Goal: Information Seeking & Learning: Find specific fact

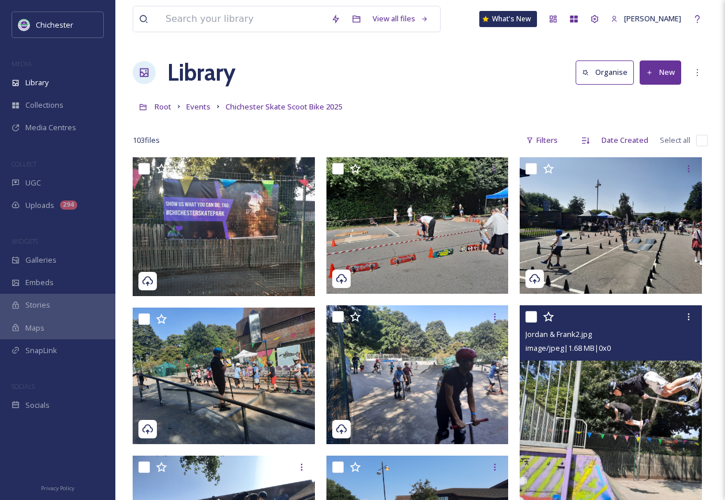
scroll to position [115, 0]
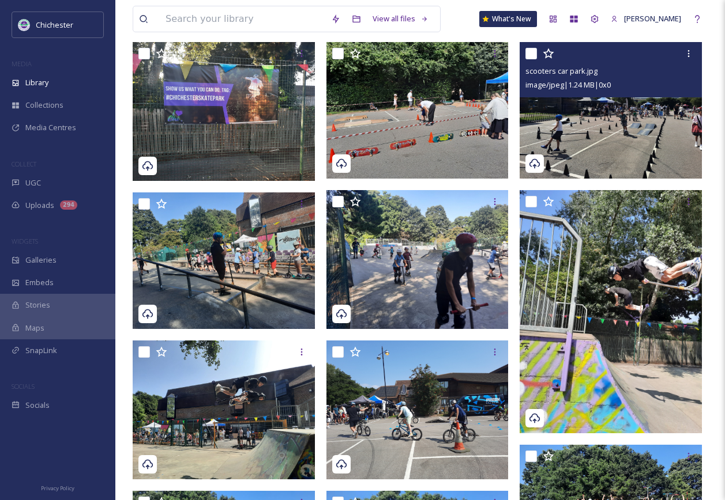
click at [620, 163] on img at bounding box center [610, 110] width 182 height 137
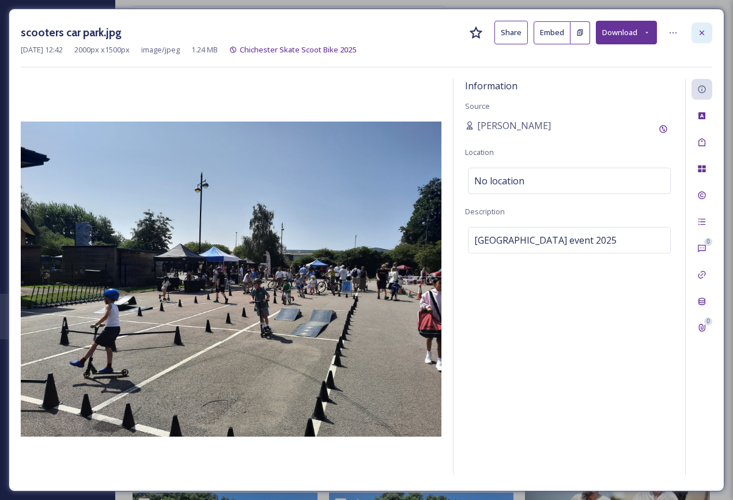
click at [707, 33] on div at bounding box center [702, 32] width 21 height 21
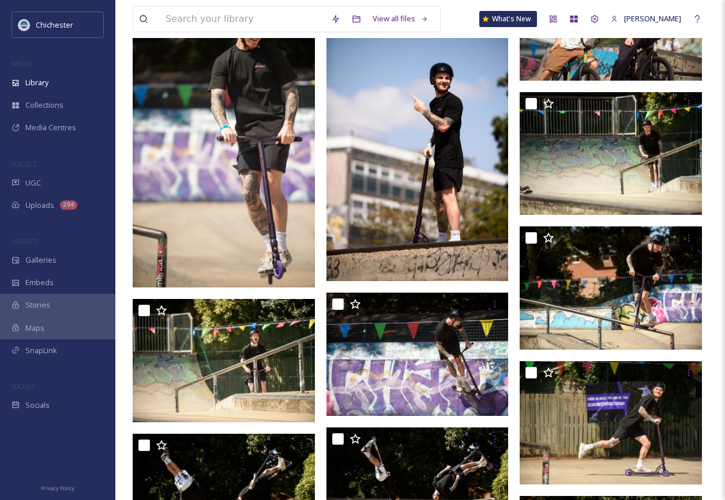
scroll to position [749, 0]
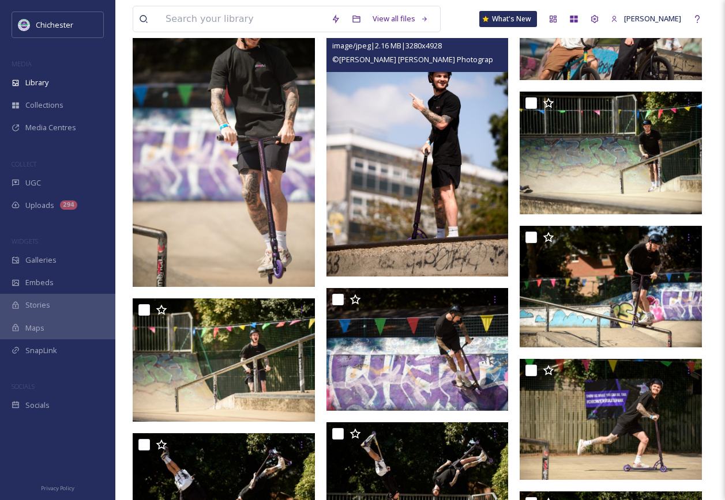
click at [337, 131] on img at bounding box center [417, 139] width 182 height 273
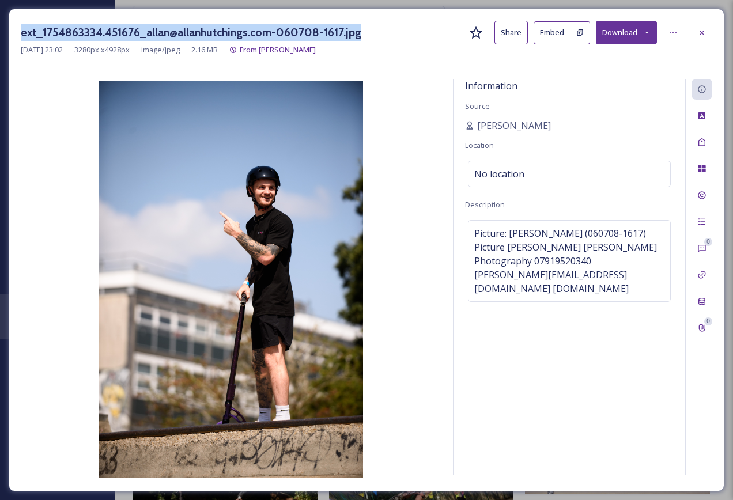
drag, startPoint x: 22, startPoint y: 27, endPoint x: 363, endPoint y: 37, distance: 340.8
click at [363, 37] on div "ext_1754863334.451676_allan@allanhutchings.com-060708-1617.jpg Share Embed Down…" at bounding box center [367, 33] width 692 height 24
copy h3 "ext_1754863334.451676_allan@allanhutchings.com-060708-1617.jpg"
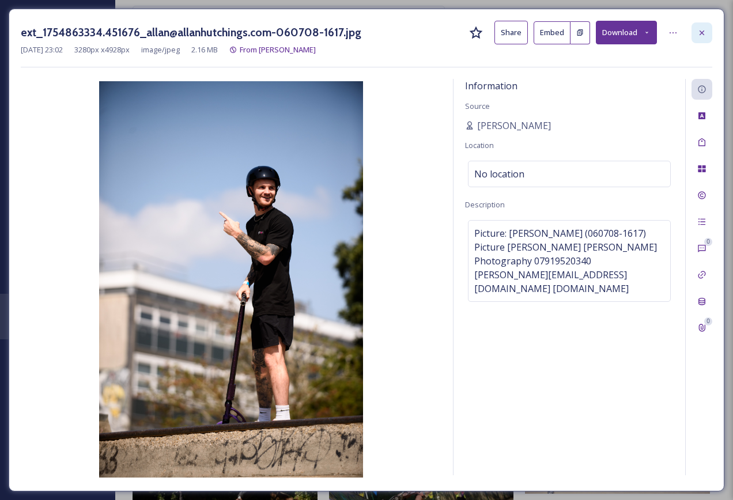
click at [705, 28] on icon at bounding box center [702, 32] width 9 height 9
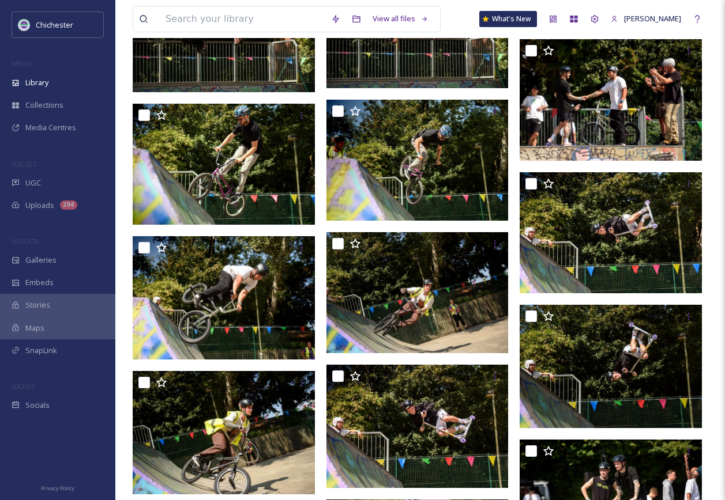
scroll to position [1211, 0]
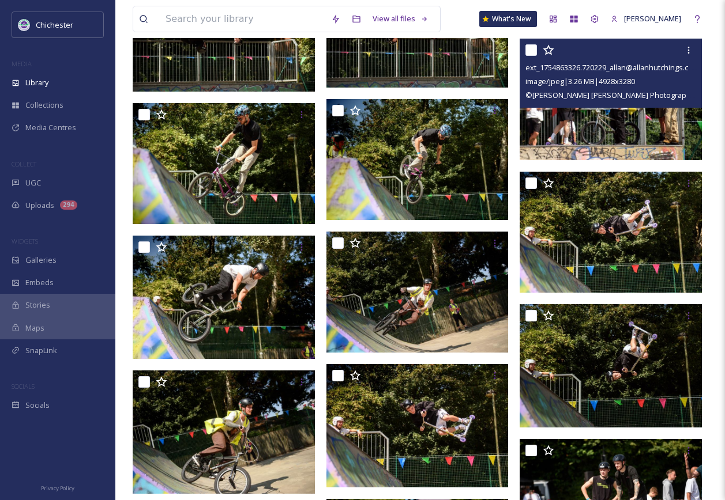
click at [628, 128] on img at bounding box center [610, 99] width 182 height 121
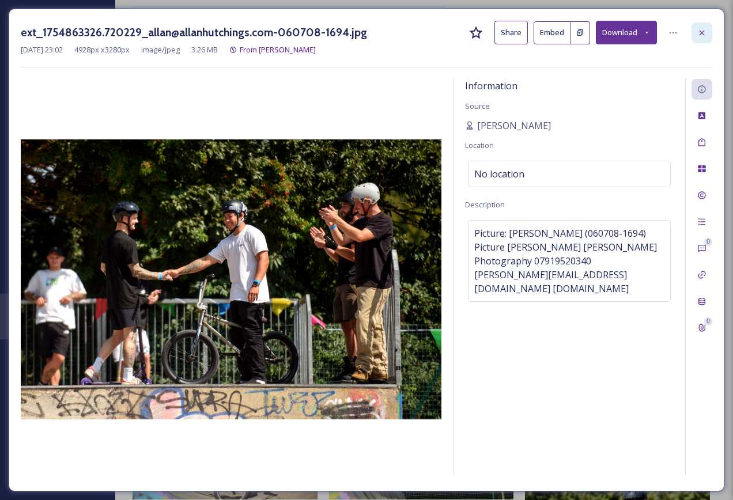
click at [706, 28] on icon at bounding box center [702, 32] width 9 height 9
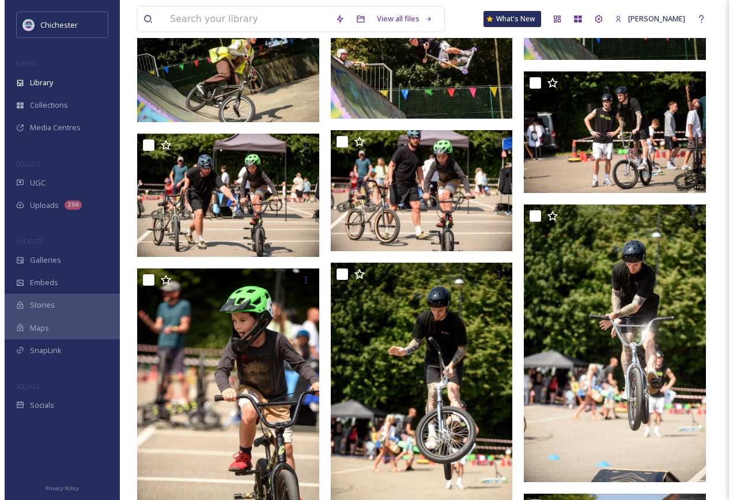
scroll to position [1614, 0]
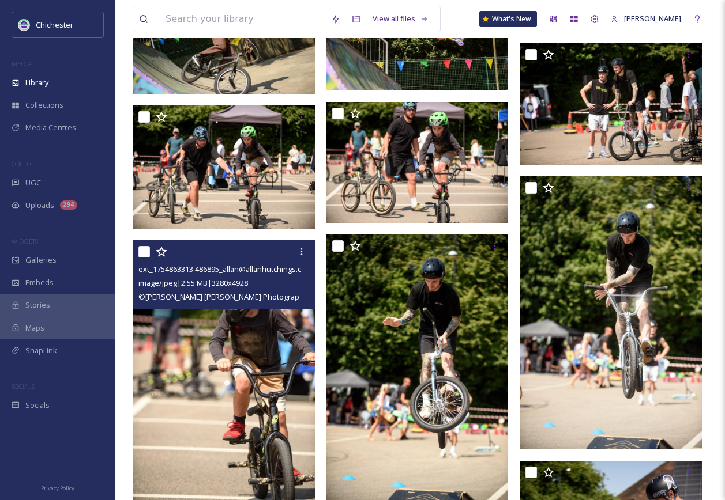
click at [210, 418] on img at bounding box center [224, 376] width 182 height 273
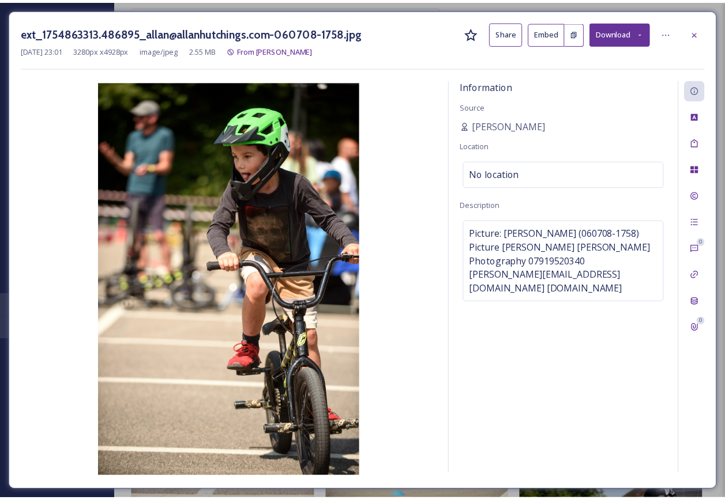
scroll to position [1616, 0]
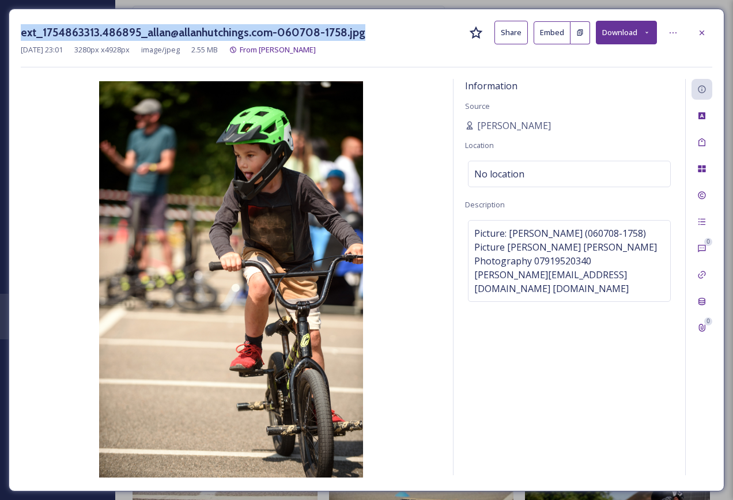
drag, startPoint x: 20, startPoint y: 29, endPoint x: 367, endPoint y: 29, distance: 346.5
click at [367, 29] on div "ext_1754863313.486895_allan@allanhutchings.com-060708-1758.jpg Share Embed Down…" at bounding box center [367, 250] width 716 height 483
copy h3 "ext_1754863313.486895_allan@allanhutchings.com-060708-1758.jpg"
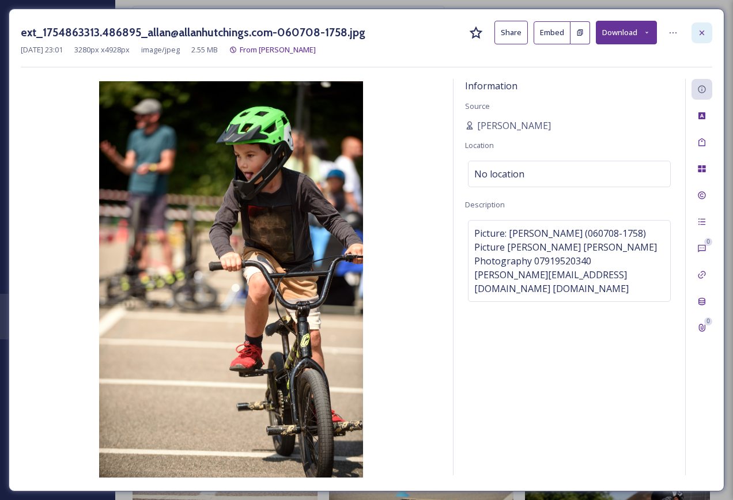
click at [707, 36] on div at bounding box center [702, 32] width 21 height 21
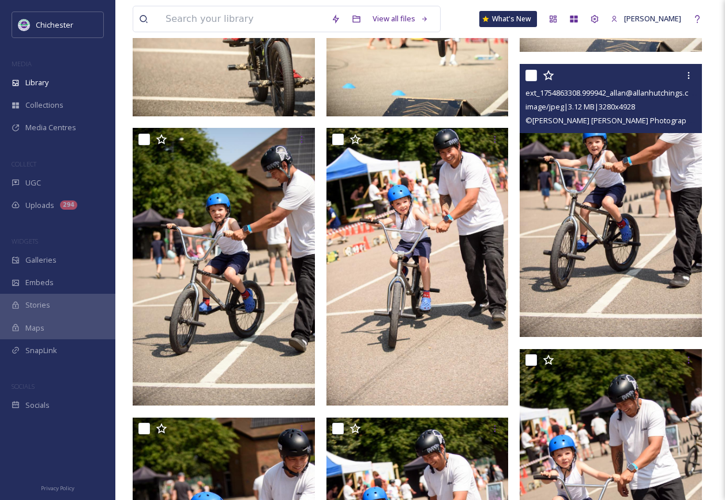
scroll to position [2019, 0]
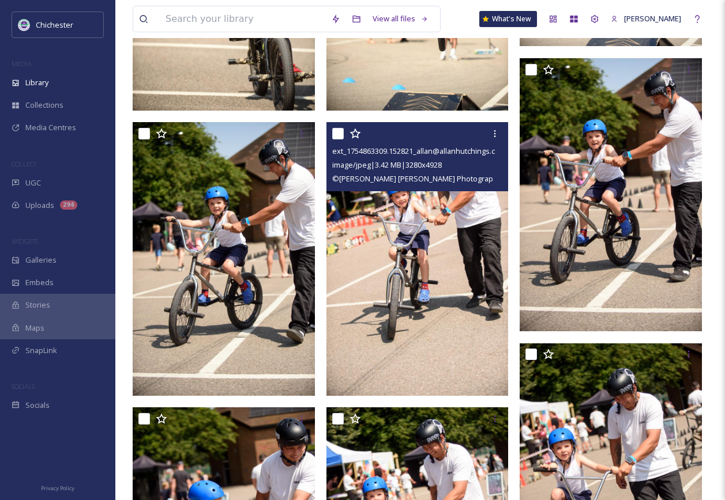
click at [443, 304] on img at bounding box center [417, 258] width 182 height 273
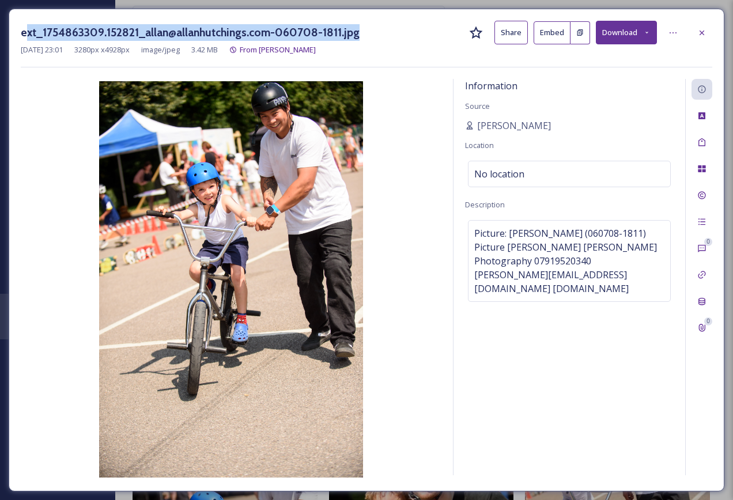
drag, startPoint x: 24, startPoint y: 32, endPoint x: 367, endPoint y: 36, distance: 343.6
click at [367, 36] on div "ext_1754863309.152821_allan@allanhutchings.com-060708-1811.jpg Share Embed Down…" at bounding box center [367, 33] width 692 height 24
click at [375, 35] on div "ext_1754863309.152821_allan@allanhutchings.com-060708-1811.jpg Share Embed Down…" at bounding box center [367, 33] width 692 height 24
drag, startPoint x: 22, startPoint y: 35, endPoint x: 356, endPoint y: 29, distance: 333.8
click at [356, 29] on div "ext_1754863309.152821_allan@allanhutchings.com-060708-1811.jpg Share Embed Down…" at bounding box center [367, 33] width 692 height 24
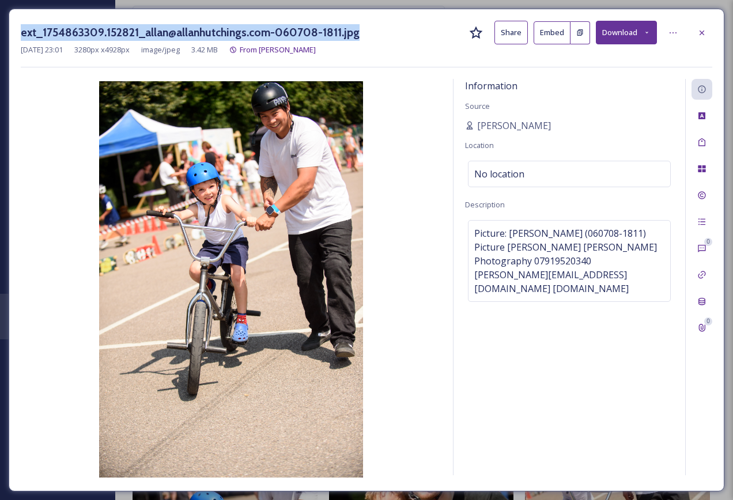
copy h3 "ext_1754863309.152821_allan@allanhutchings.com-060708-1811.jpg"
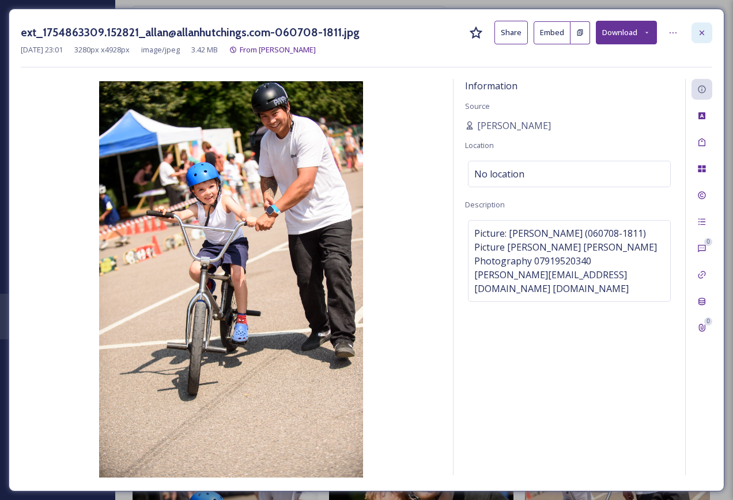
click at [708, 31] on div at bounding box center [702, 32] width 21 height 21
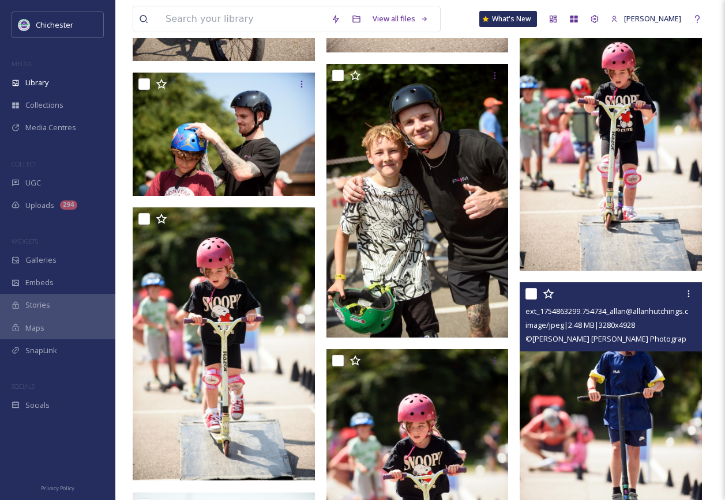
scroll to position [2654, 0]
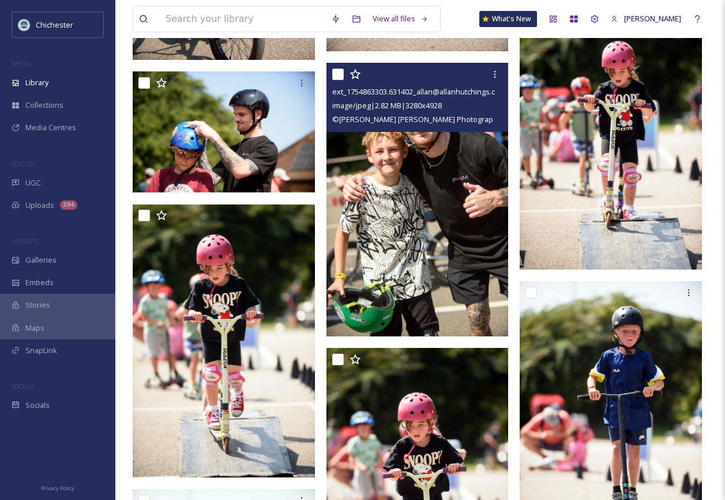
click at [432, 209] on img at bounding box center [417, 199] width 182 height 273
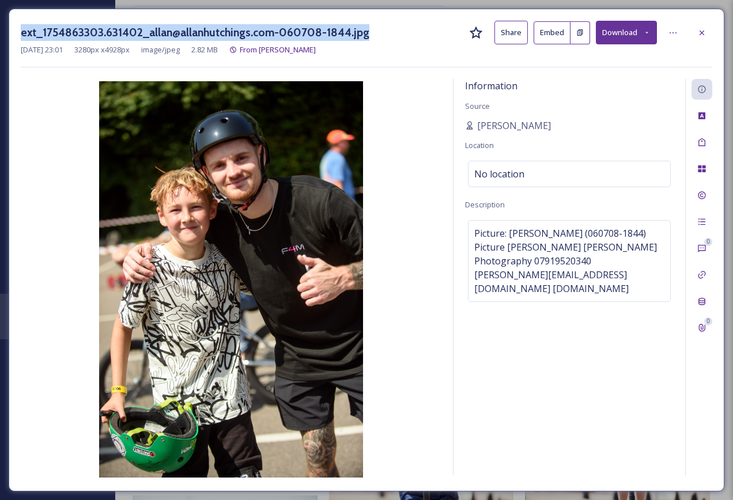
drag, startPoint x: 21, startPoint y: 36, endPoint x: 377, endPoint y: 31, distance: 356.3
click at [377, 31] on div "ext_1754863303.631402_allan@allanhutchings.com-060708-1844.jpg Share Embed Down…" at bounding box center [367, 33] width 692 height 24
copy h3 "ext_1754863303.631402_allan@allanhutchings.com-060708-1844.jpg"
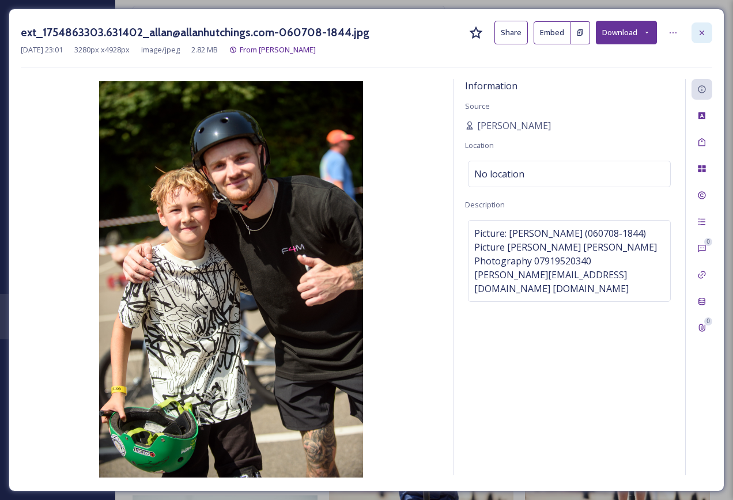
click at [710, 30] on div at bounding box center [702, 32] width 21 height 21
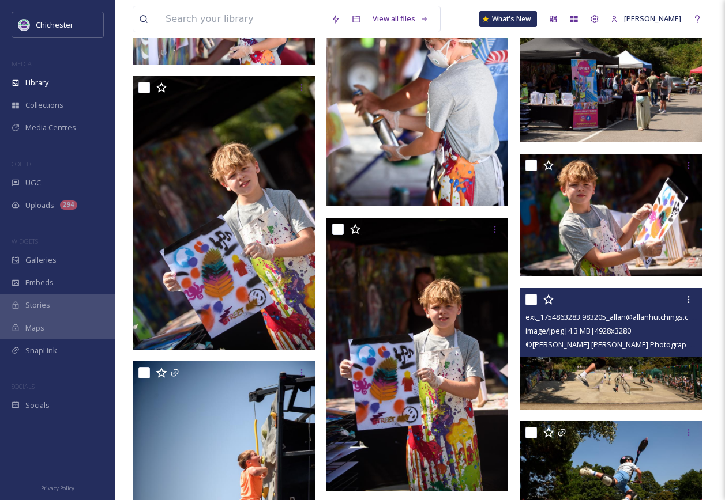
scroll to position [4037, 0]
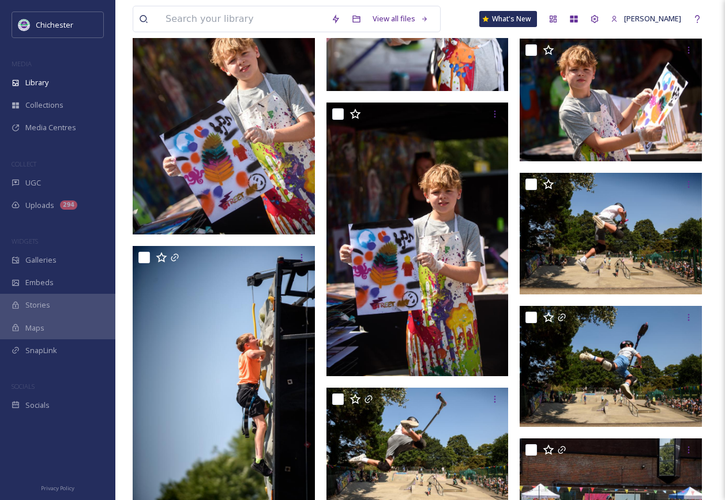
click at [257, 195] on img at bounding box center [224, 97] width 182 height 273
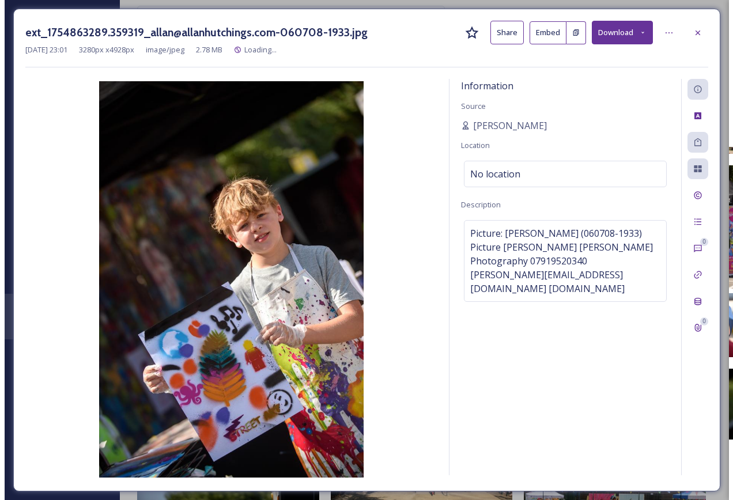
scroll to position [3752, 0]
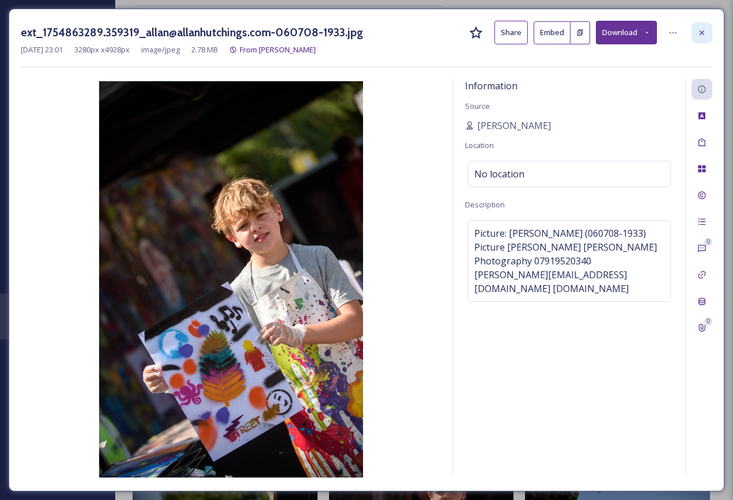
click at [709, 39] on div at bounding box center [702, 32] width 21 height 21
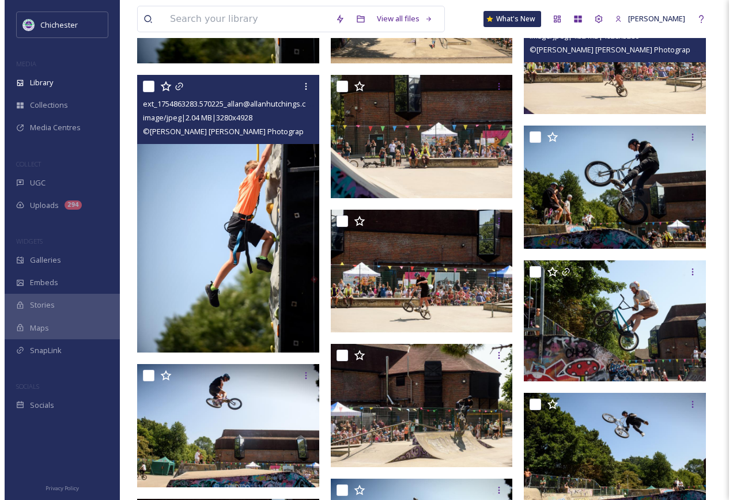
scroll to position [4498, 0]
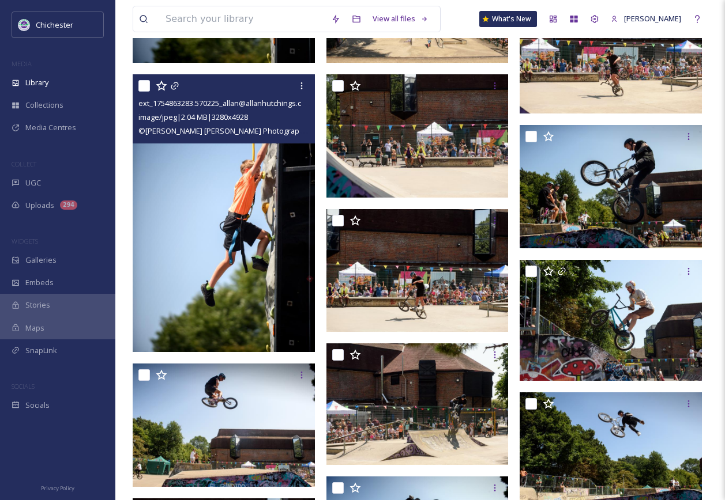
click at [290, 299] on img at bounding box center [225, 213] width 185 height 278
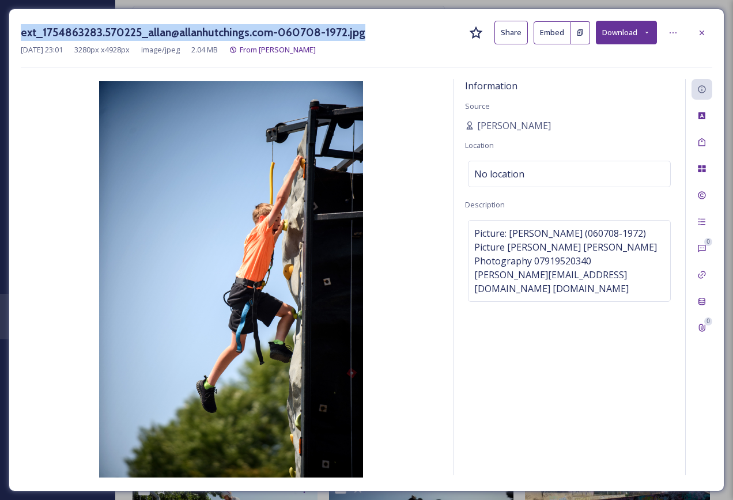
drag, startPoint x: 21, startPoint y: 34, endPoint x: 361, endPoint y: 14, distance: 341.3
click at [361, 14] on div "ext_1754863283.570225_allan@allanhutchings.com-060708-1972.jpg Share Embed Down…" at bounding box center [367, 250] width 716 height 483
copy h3 "ext_1754863283.570225_allan@allanhutchings.com-060708-1972.jpg"
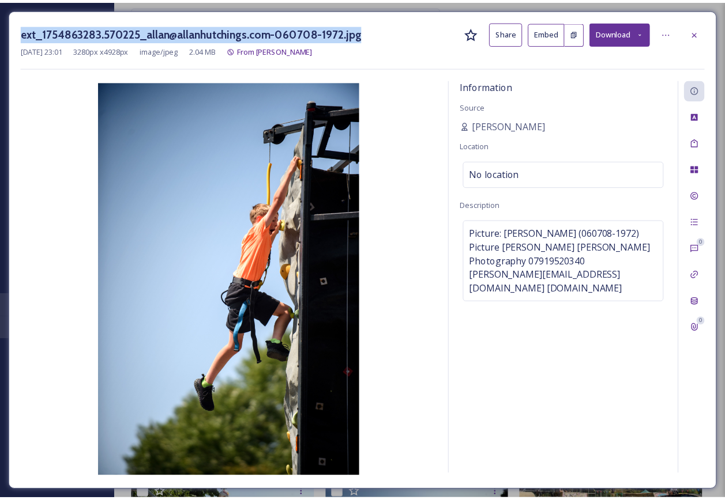
scroll to position [4502, 0]
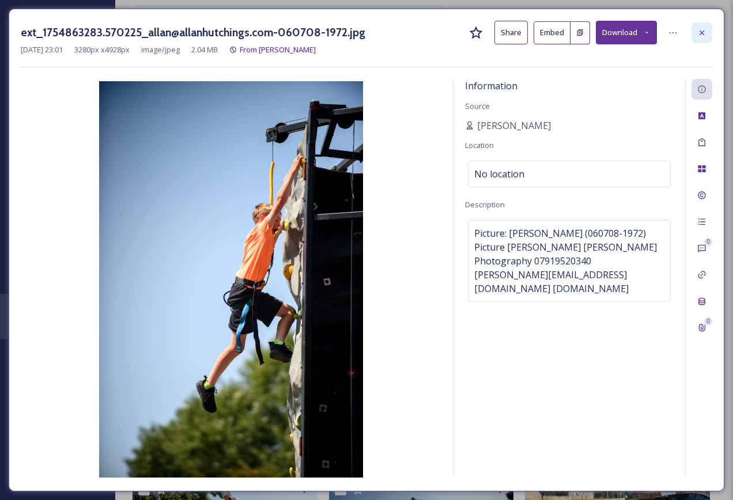
click at [703, 33] on icon at bounding box center [702, 32] width 5 height 5
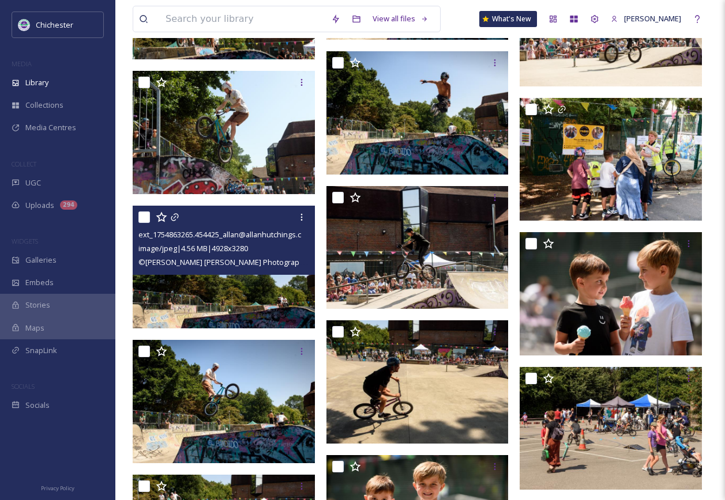
scroll to position [5252, 0]
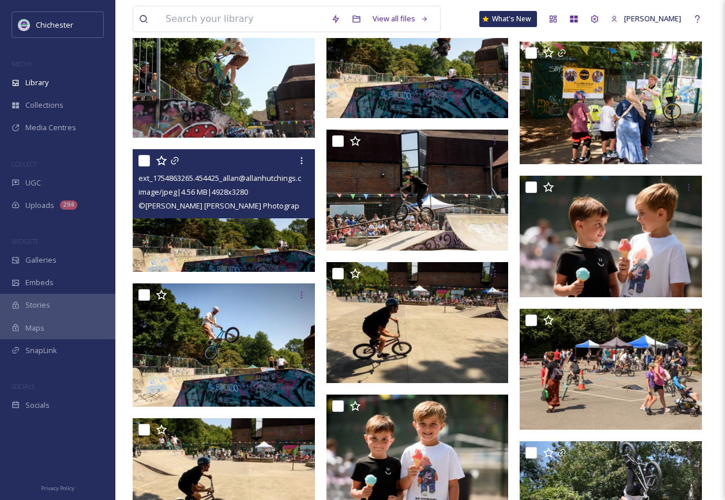
click at [244, 246] on img at bounding box center [225, 210] width 185 height 123
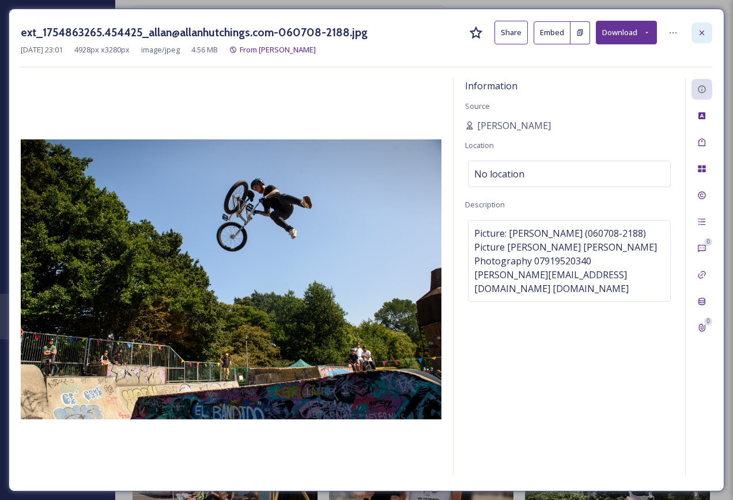
click at [698, 33] on icon at bounding box center [702, 32] width 9 height 9
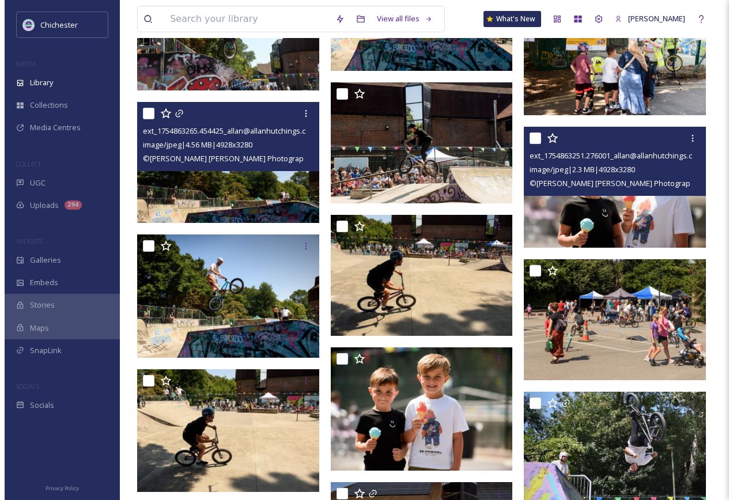
scroll to position [5367, 0]
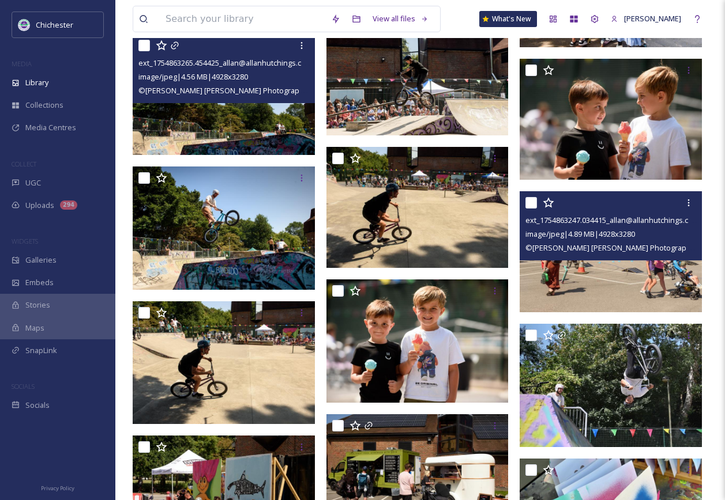
click at [633, 263] on img at bounding box center [610, 251] width 182 height 121
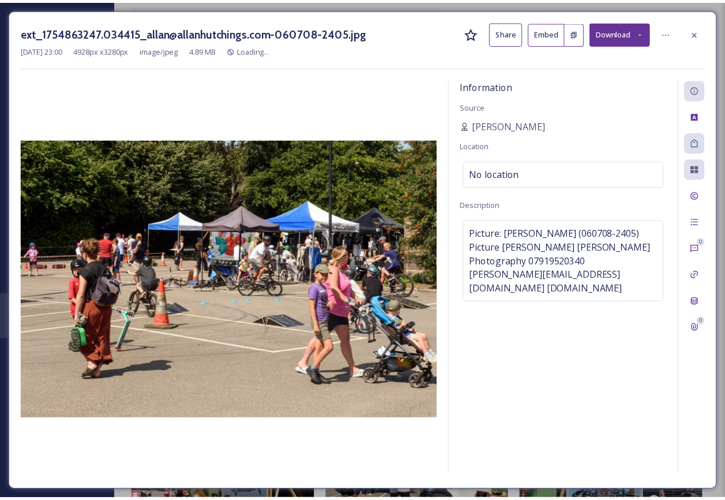
scroll to position [5372, 0]
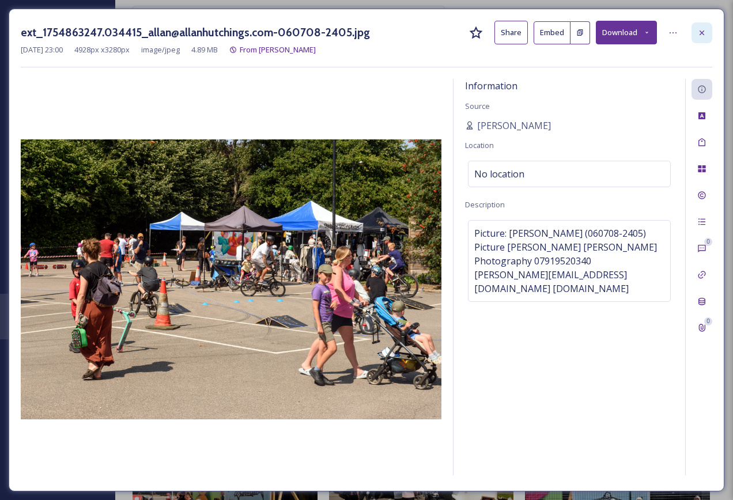
click at [703, 32] on icon at bounding box center [702, 32] width 5 height 5
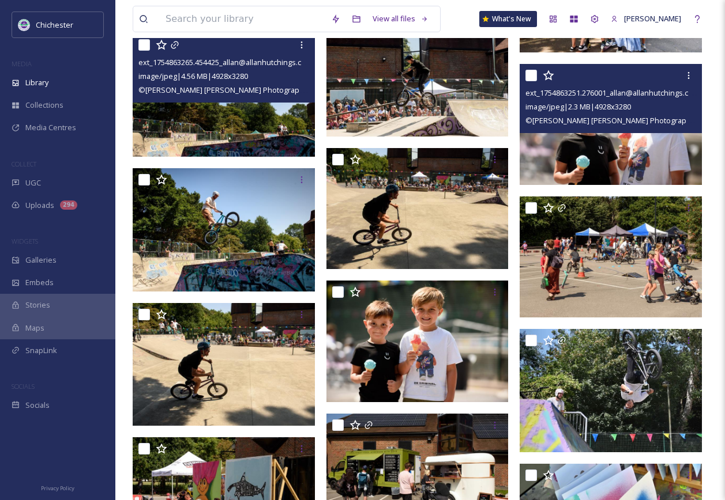
click at [608, 149] on img at bounding box center [610, 123] width 182 height 121
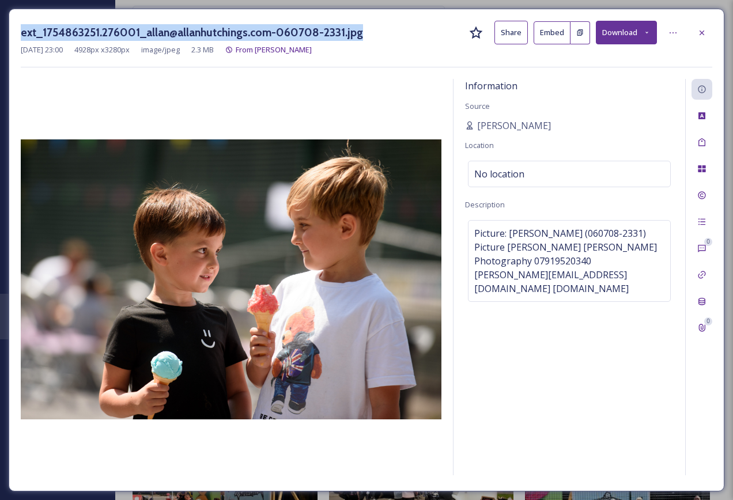
drag, startPoint x: 21, startPoint y: 34, endPoint x: 356, endPoint y: 16, distance: 336.0
click at [356, 16] on div "ext_1754863251.276001_allan@allanhutchings.com-060708-2331.jpg Share Embed Down…" at bounding box center [367, 250] width 716 height 483
copy h3 "ext_1754863251.276001_allan@allanhutchings.com-060708-2331.jpg"
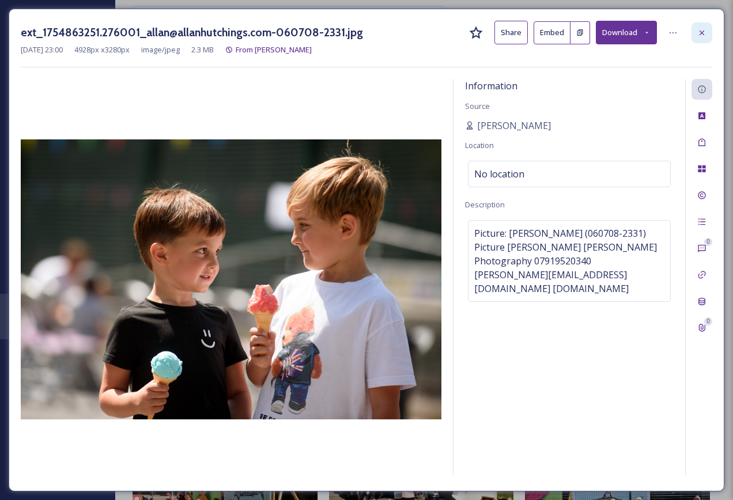
click at [708, 35] on div at bounding box center [702, 32] width 21 height 21
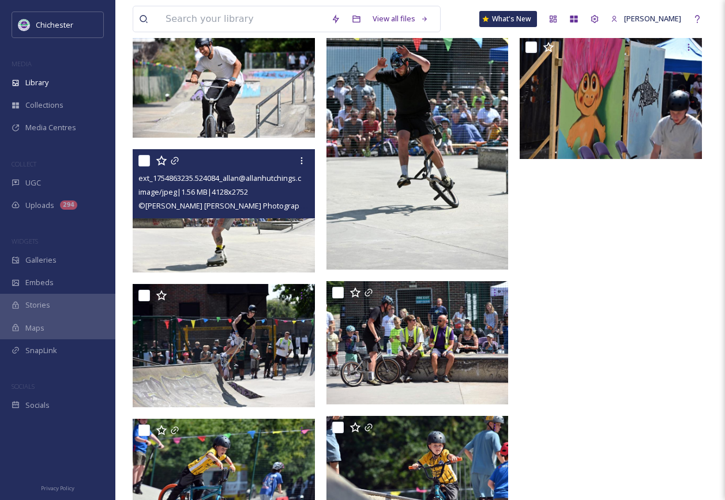
scroll to position [6409, 0]
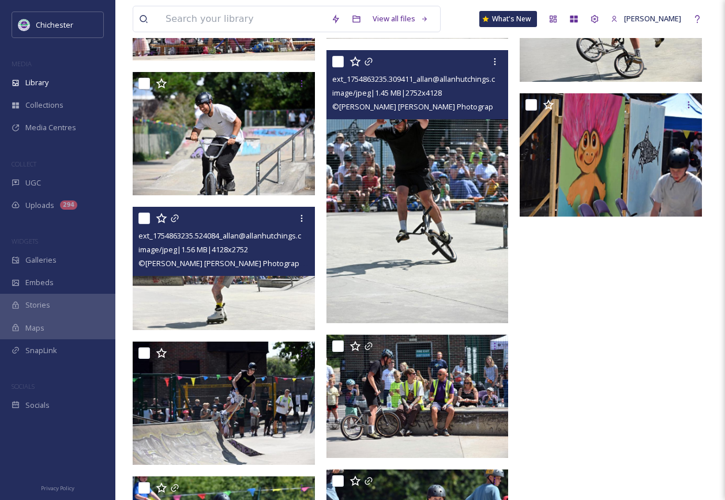
click at [429, 239] on img at bounding box center [417, 186] width 182 height 273
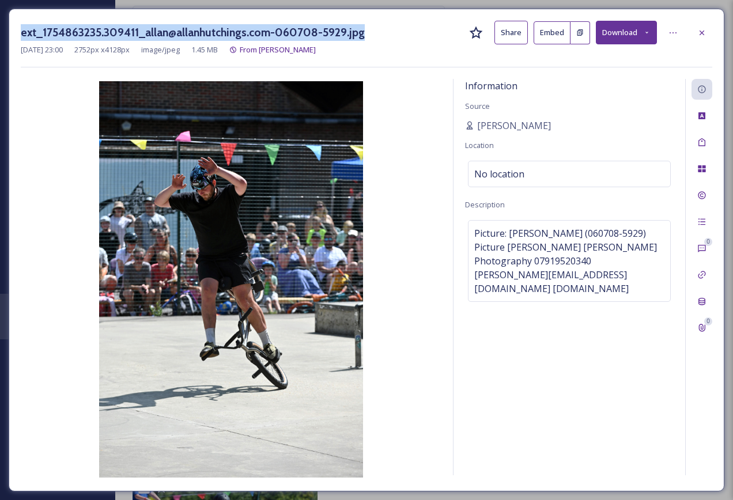
drag, startPoint x: 21, startPoint y: 33, endPoint x: 364, endPoint y: 20, distance: 342.7
click at [364, 20] on div "ext_1754863235.309411_allan@allanhutchings.com-060708-5929.jpg Share Embed Down…" at bounding box center [367, 250] width 716 height 483
copy h3 "ext_1754863235.309411_allan@allanhutchings.com-060708-5929.jpg"
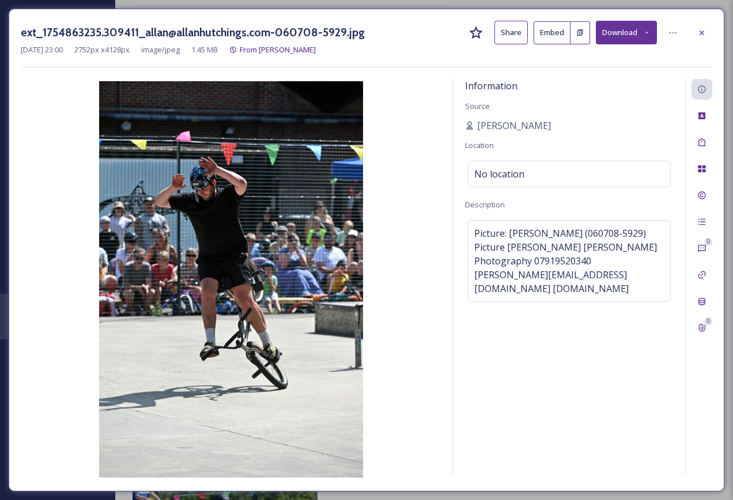
drag, startPoint x: 698, startPoint y: 27, endPoint x: 696, endPoint y: 39, distance: 12.2
click at [698, 27] on div at bounding box center [702, 32] width 21 height 21
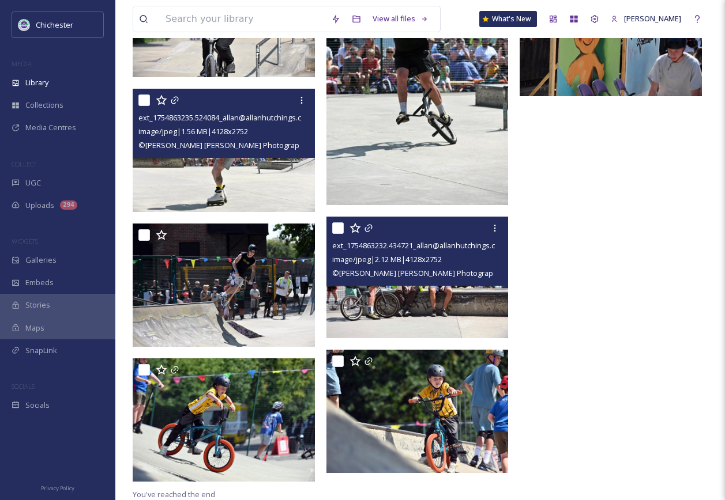
scroll to position [6529, 0]
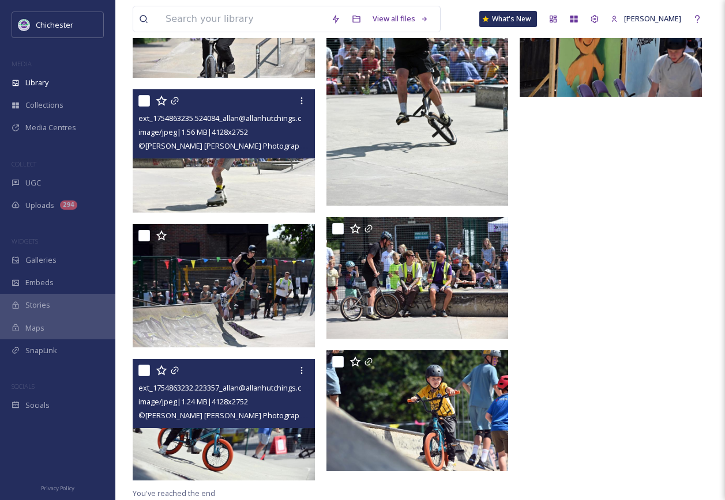
click at [247, 441] on img at bounding box center [224, 420] width 182 height 122
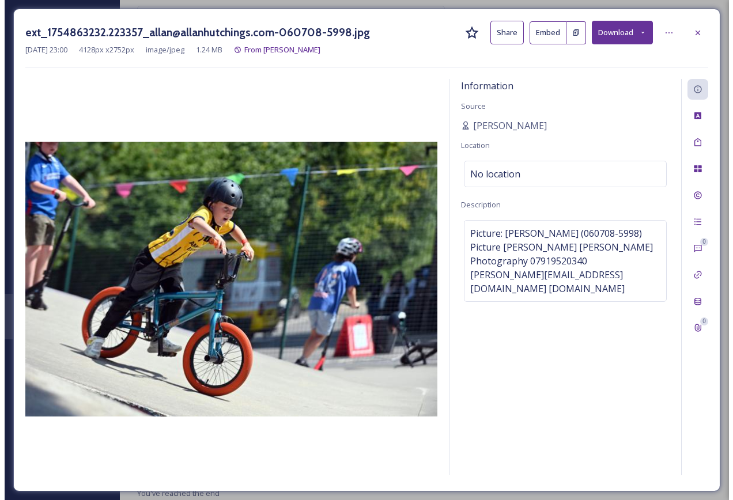
scroll to position [6518, 0]
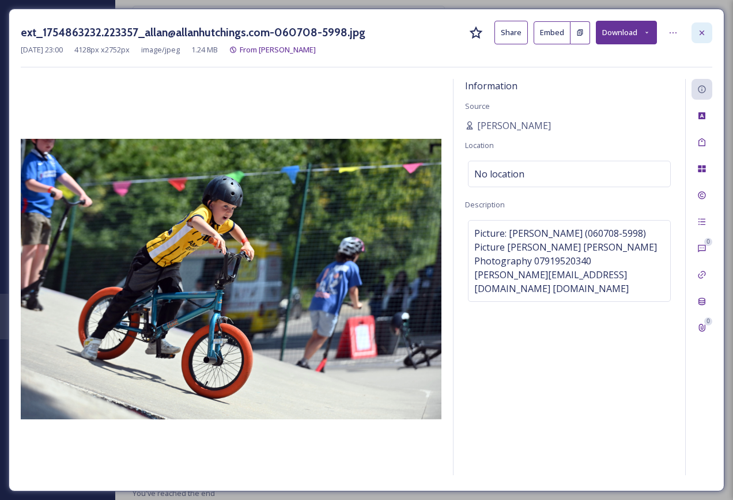
click at [700, 35] on icon at bounding box center [702, 32] width 5 height 5
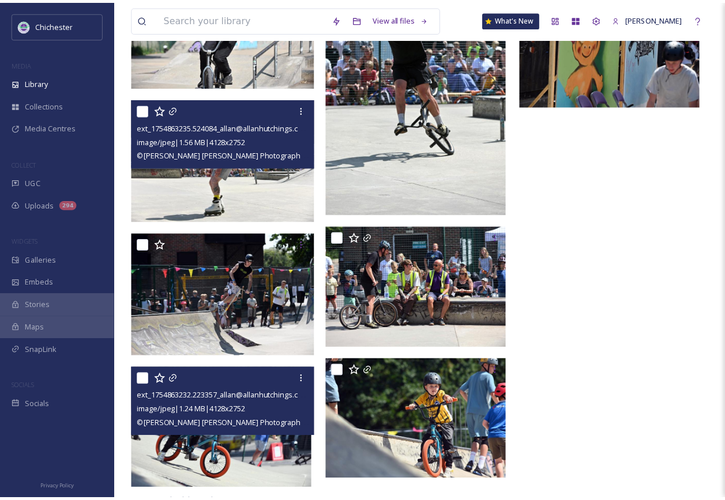
scroll to position [6527, 0]
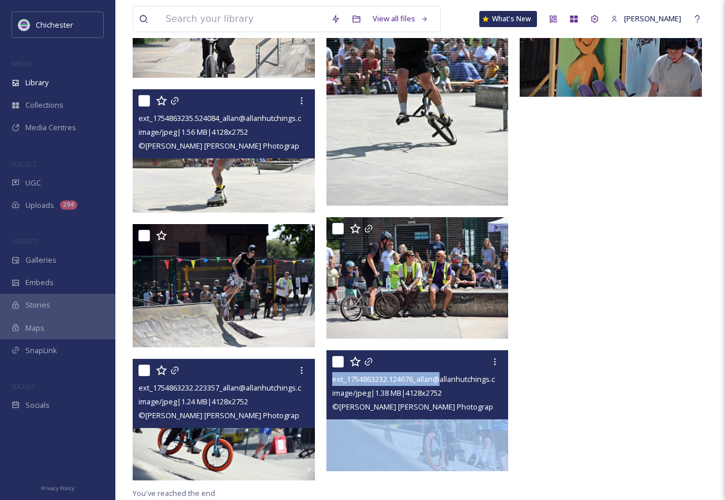
drag, startPoint x: 440, startPoint y: 380, endPoint x: 446, endPoint y: 434, distance: 53.4
click at [446, 434] on div "ext_1754863232.124676_allan@allanhutchings.com-060708-5995.jpg image/jpeg | 1.3…" at bounding box center [417, 412] width 182 height 122
click at [446, 434] on img at bounding box center [417, 411] width 182 height 122
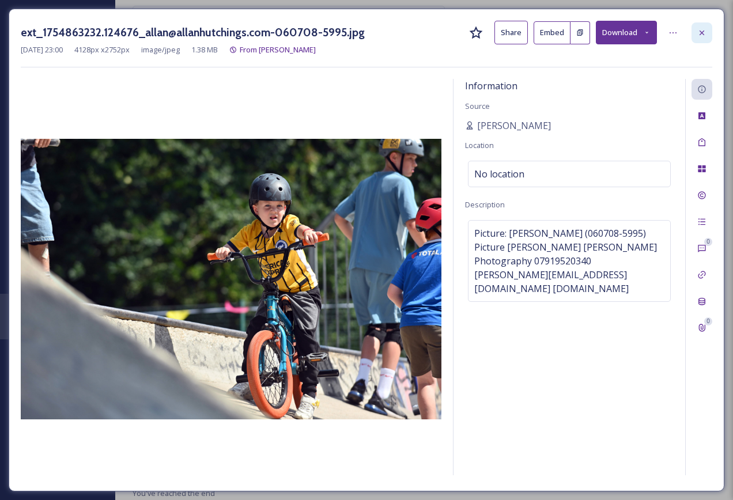
click at [702, 32] on icon at bounding box center [702, 32] width 5 height 5
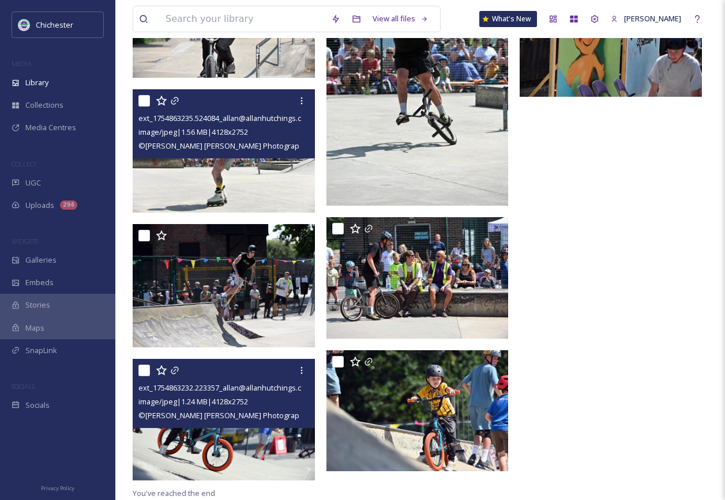
click at [223, 459] on img at bounding box center [224, 420] width 182 height 122
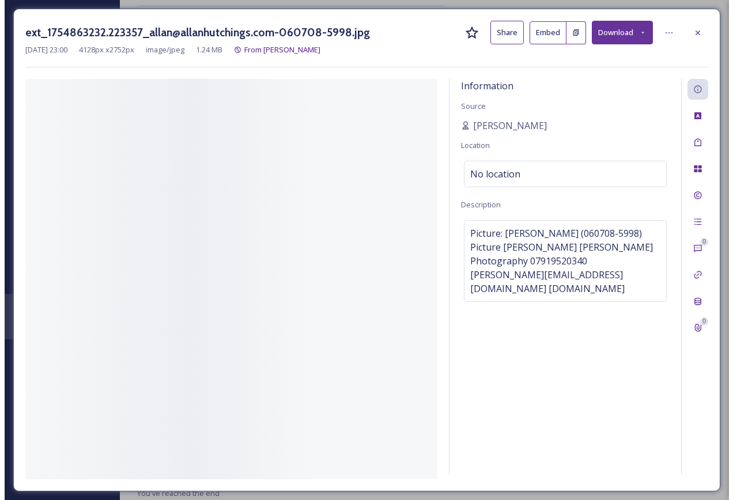
scroll to position [6518, 0]
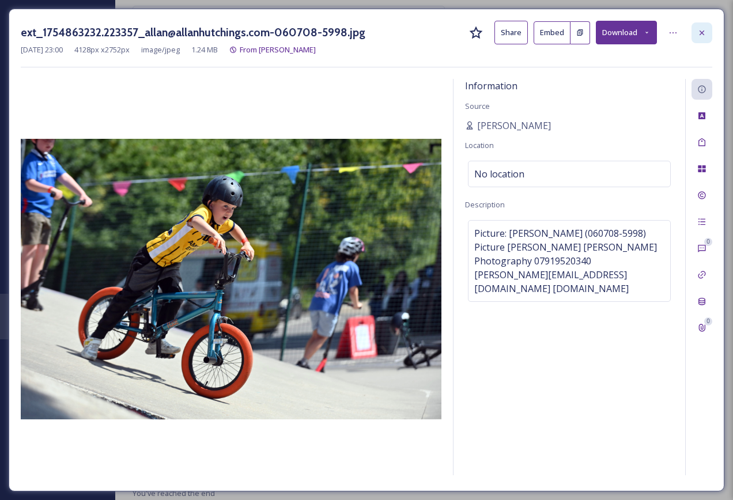
click at [696, 31] on div at bounding box center [702, 32] width 21 height 21
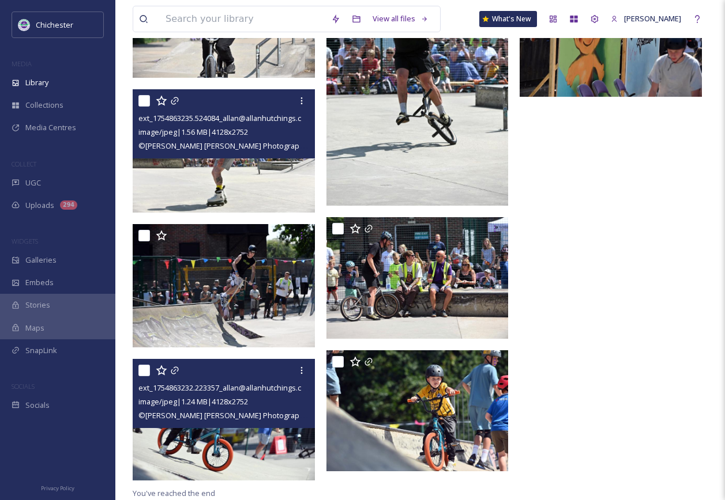
scroll to position [6412, 0]
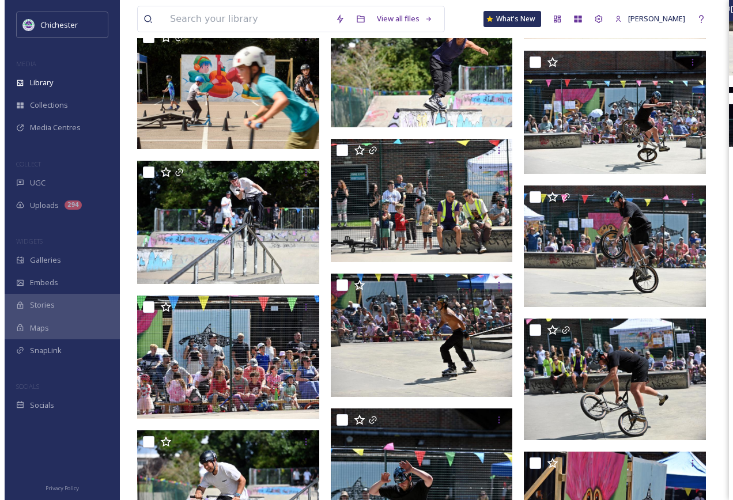
scroll to position [6035, 0]
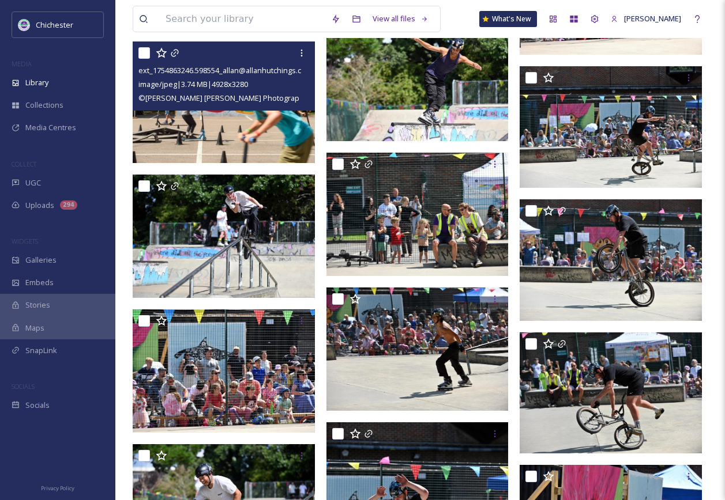
click at [258, 100] on span "© [PERSON_NAME] [PERSON_NAME] Photography[PERSON_NAME][EMAIL_ADDRESS][DOMAIN_…" at bounding box center [334, 97] width 392 height 11
click at [247, 126] on img at bounding box center [224, 102] width 182 height 121
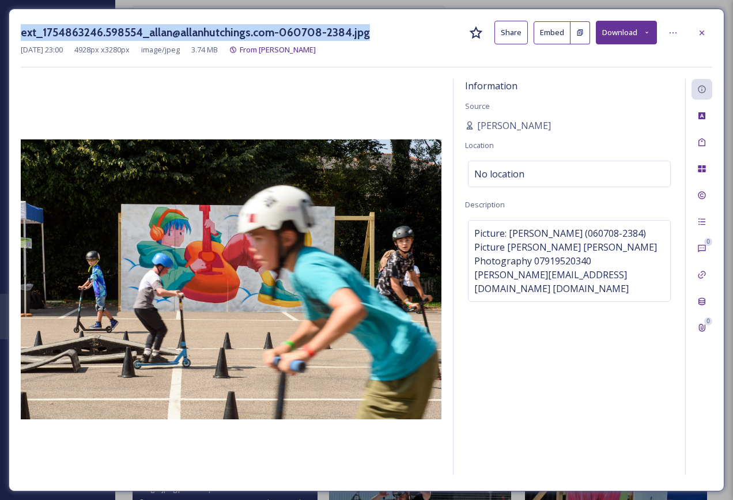
drag, startPoint x: 20, startPoint y: 32, endPoint x: 373, endPoint y: 37, distance: 352.9
click at [373, 37] on div "ext_1754863246.598554_allan@allanhutchings.com-060708-2384.jpg Share Embed Down…" at bounding box center [367, 250] width 716 height 483
copy h3 "ext_1754863246.598554_allan@allanhutchings.com-060708-2384.jpg"
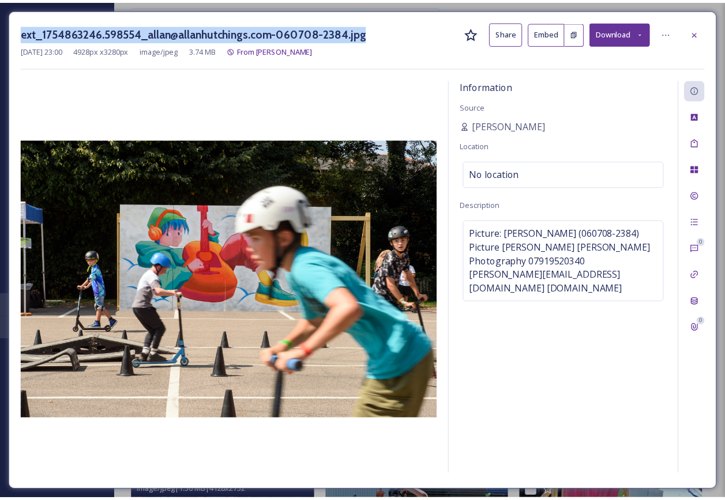
scroll to position [6037, 0]
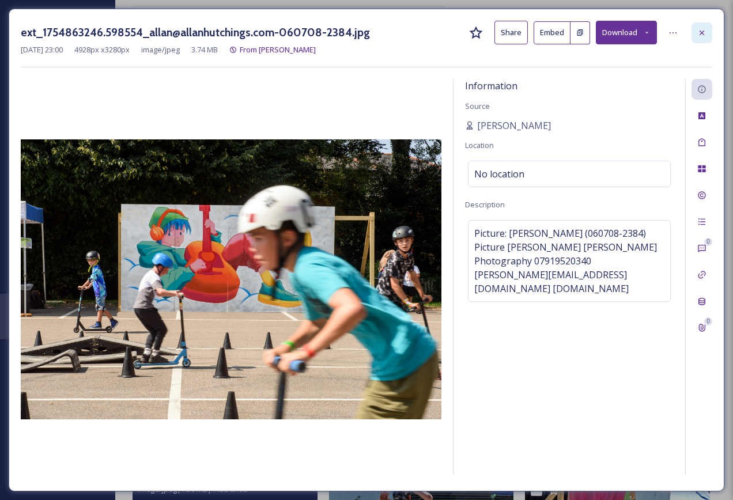
click at [704, 35] on icon at bounding box center [702, 32] width 9 height 9
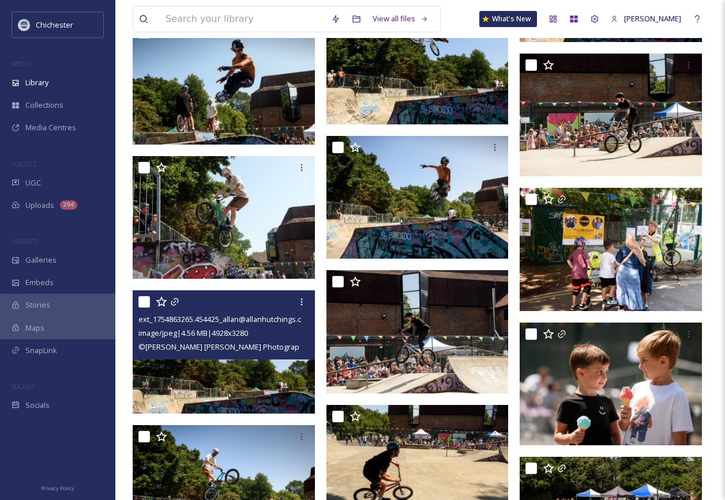
scroll to position [5057, 0]
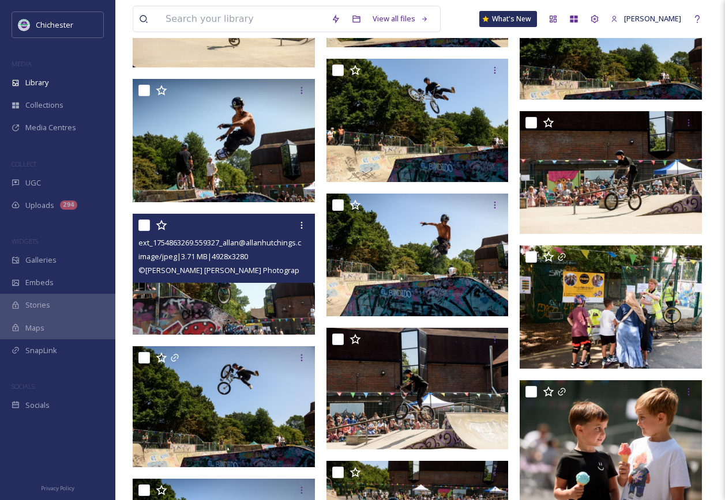
click at [273, 326] on img at bounding box center [224, 274] width 182 height 121
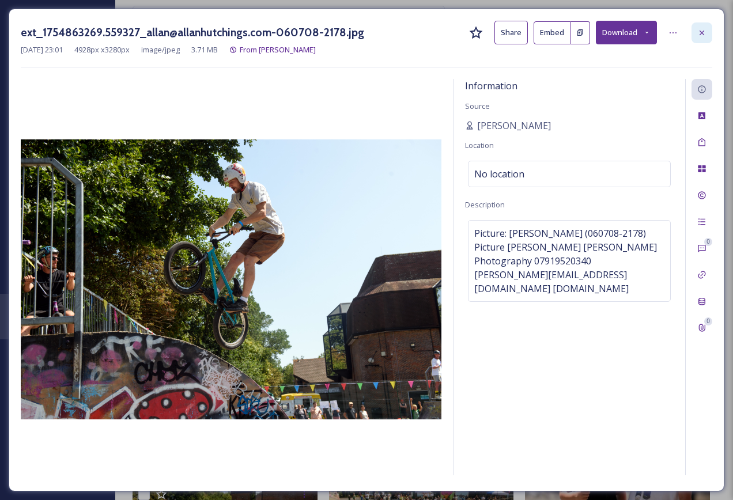
click at [694, 30] on div at bounding box center [702, 32] width 21 height 21
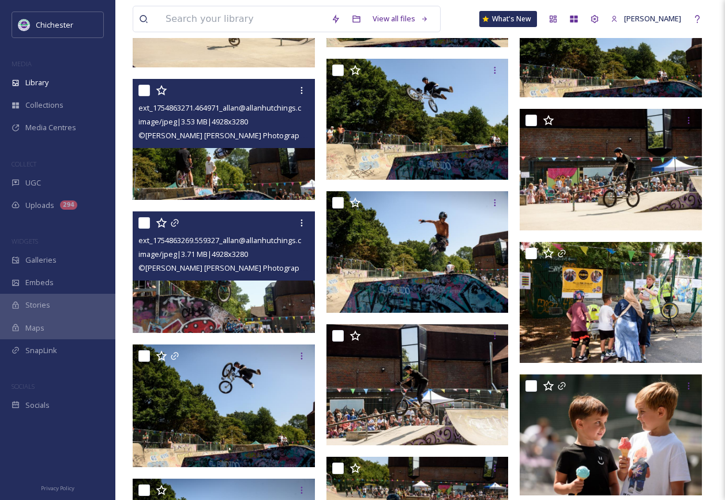
click at [254, 159] on img at bounding box center [224, 139] width 182 height 121
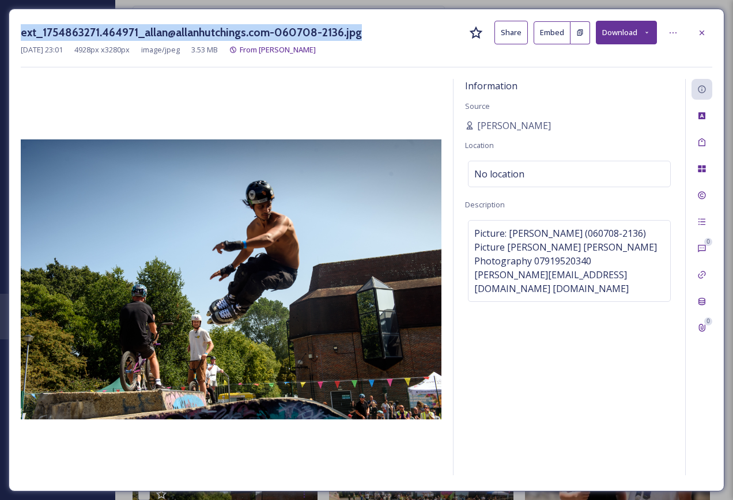
drag, startPoint x: 23, startPoint y: 31, endPoint x: 365, endPoint y: 31, distance: 341.9
click at [365, 31] on div "ext_1754863271.464971_allan@allanhutchings.com-060708-2136.jpg Share Embed Down…" at bounding box center [367, 33] width 692 height 24
copy h3 "ext_1754863271.464971_allan@allanhutchings.com-060708-2136.jpg"
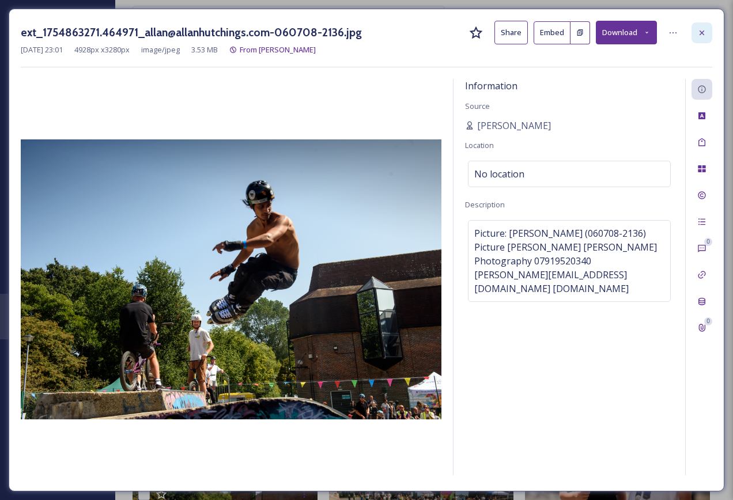
click at [696, 33] on div at bounding box center [702, 32] width 21 height 21
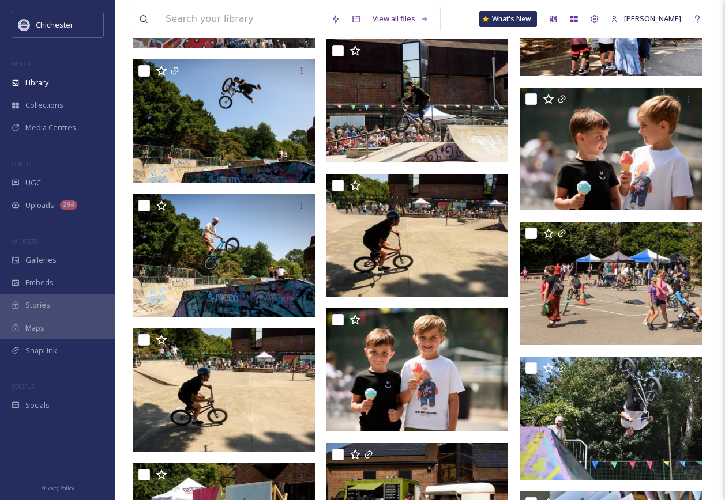
scroll to position [5345, 0]
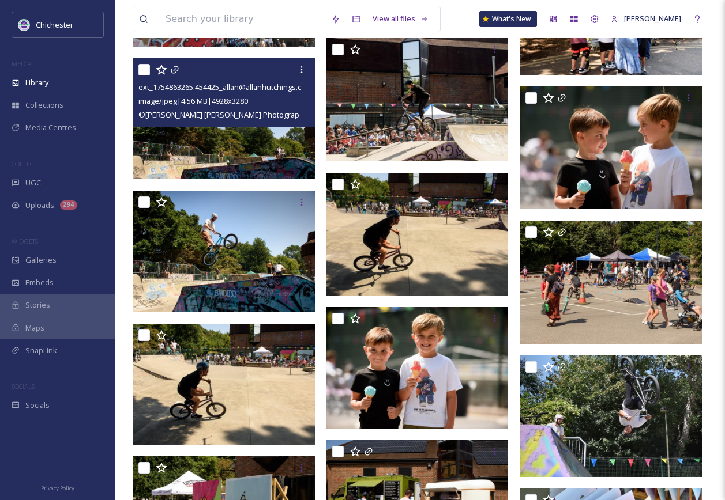
click at [280, 149] on img at bounding box center [224, 118] width 182 height 121
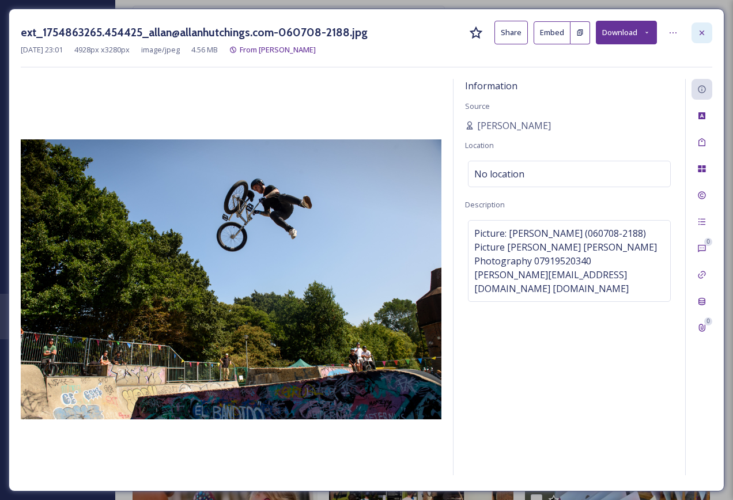
click at [711, 33] on div at bounding box center [702, 32] width 21 height 21
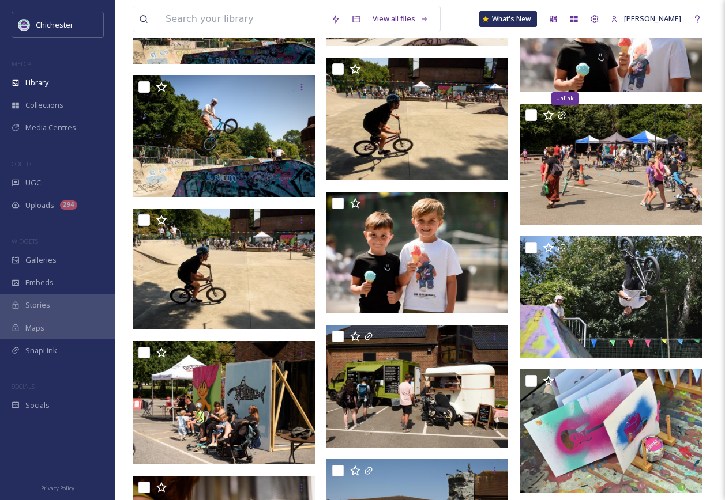
scroll to position [5518, 0]
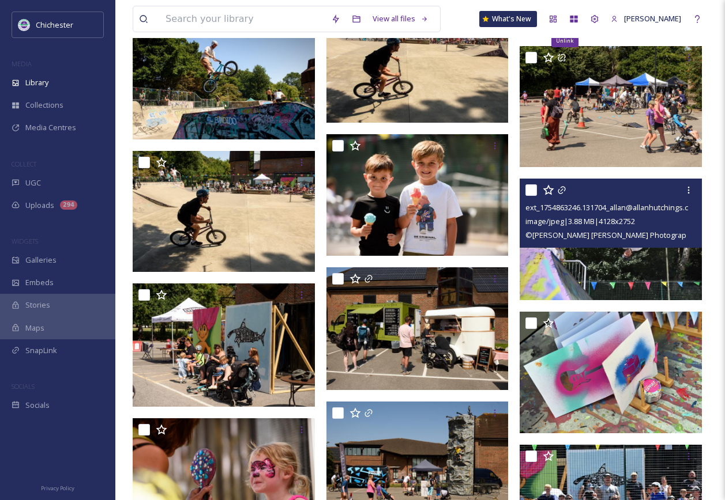
click at [577, 273] on img at bounding box center [610, 240] width 182 height 122
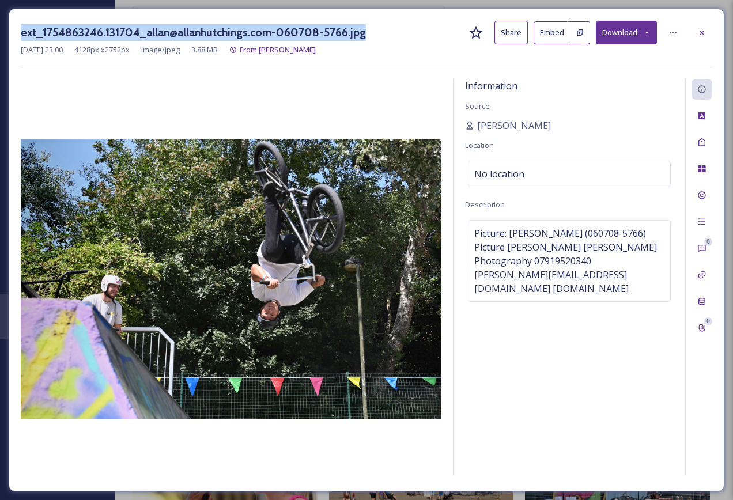
drag, startPoint x: 22, startPoint y: 32, endPoint x: 365, endPoint y: 36, distance: 343.0
click at [365, 36] on div "ext_1754863246.131704_allan@allanhutchings.com-060708-5766.jpg Share Embed Down…" at bounding box center [367, 33] width 692 height 24
copy h3 "ext_1754863246.131704_allan@allanhutchings.com-060708-5766.jpg"
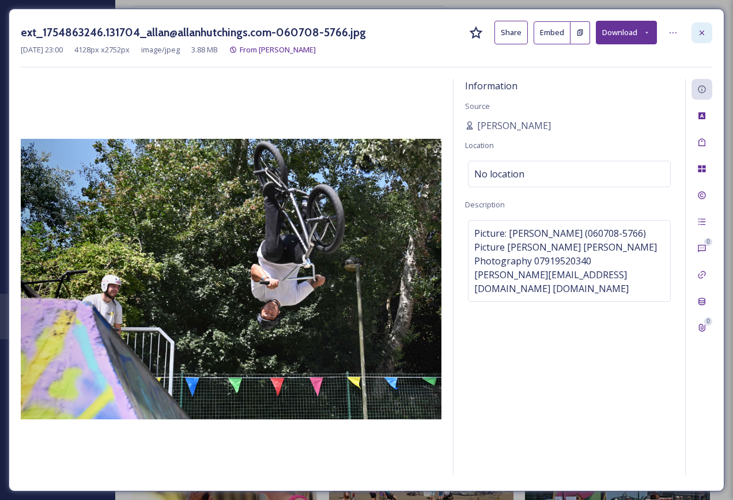
click at [698, 39] on div at bounding box center [702, 32] width 21 height 21
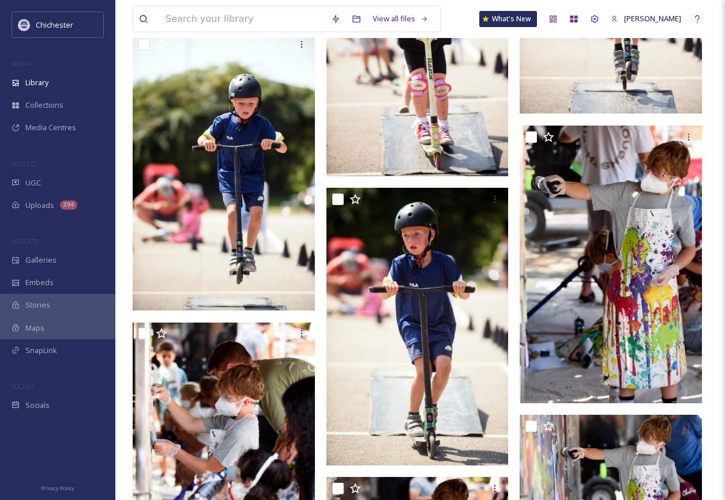
scroll to position [3097, 0]
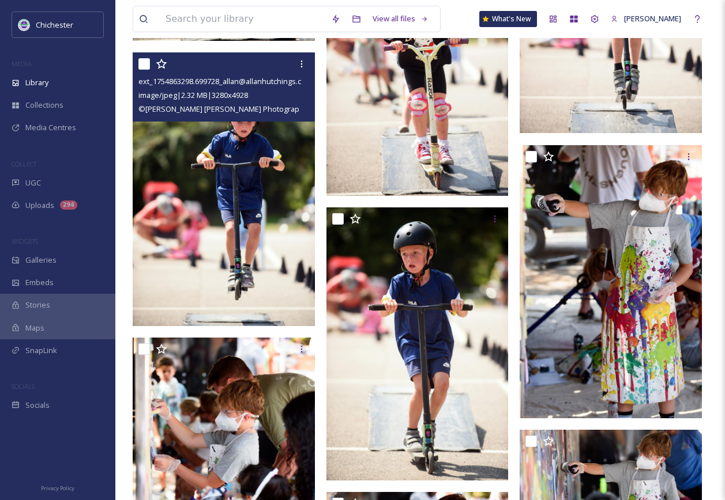
click at [258, 285] on img at bounding box center [224, 188] width 182 height 273
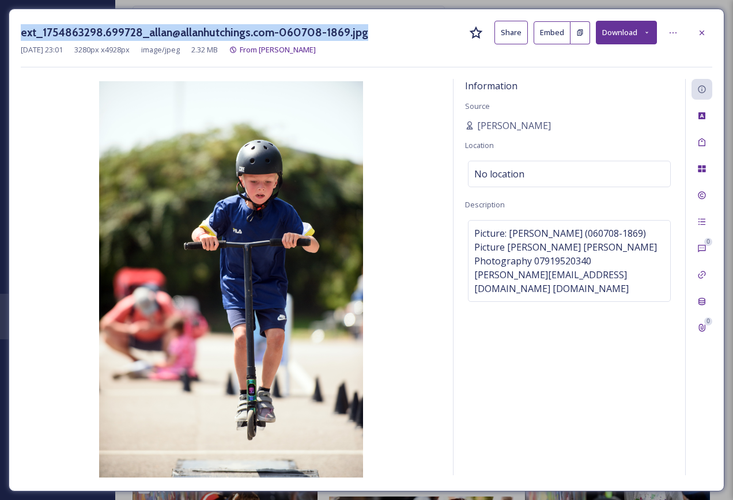
drag, startPoint x: 22, startPoint y: 32, endPoint x: 366, endPoint y: 32, distance: 344.2
click at [366, 32] on div "ext_1754863298.699728_allan@allanhutchings.com-060708-1869.jpg Share Embed Down…" at bounding box center [367, 33] width 692 height 24
click at [406, 347] on img at bounding box center [231, 279] width 421 height 397
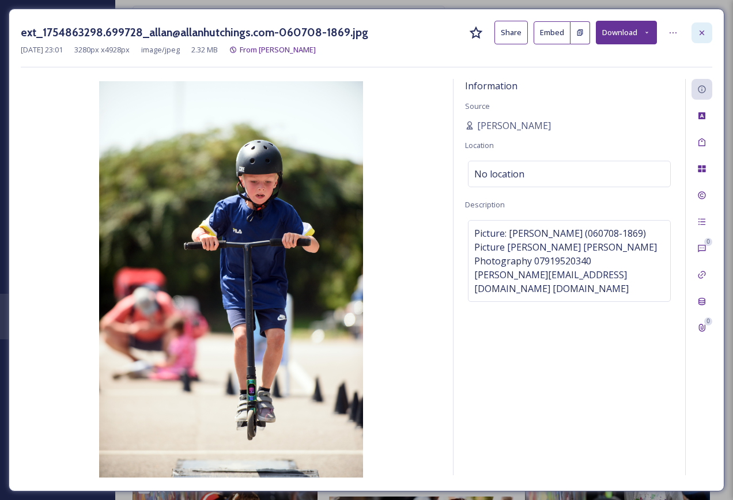
click at [702, 33] on icon at bounding box center [702, 32] width 5 height 5
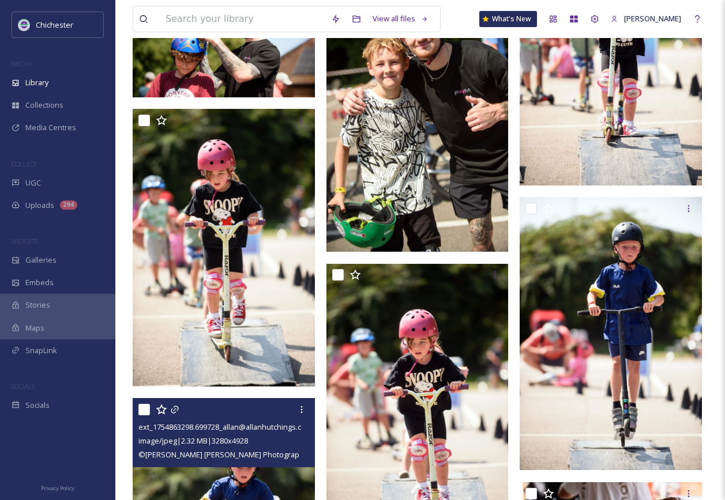
scroll to position [2809, 0]
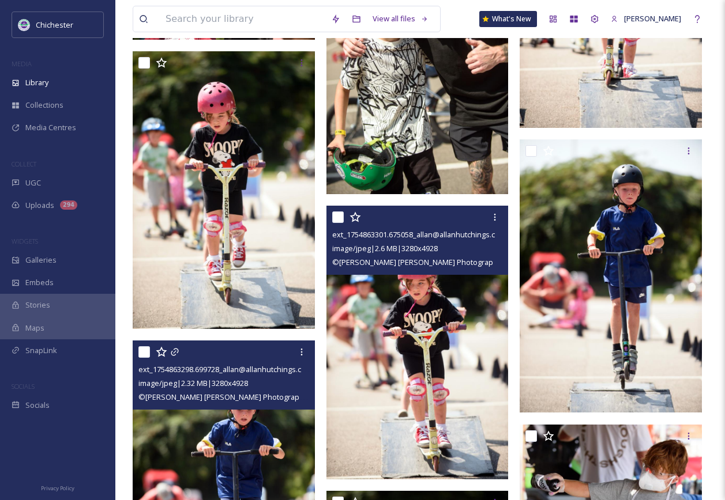
click at [475, 395] on img at bounding box center [417, 342] width 182 height 273
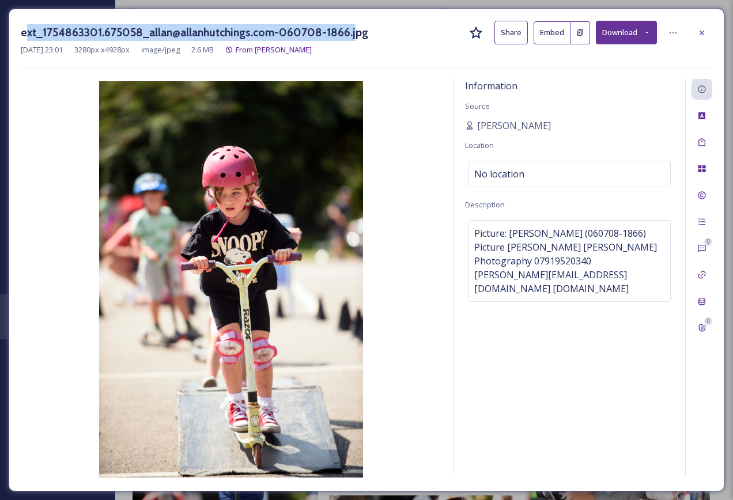
drag, startPoint x: 24, startPoint y: 34, endPoint x: 353, endPoint y: 30, distance: 329.2
click at [353, 30] on h3 "ext_1754863301.675058_allan@allanhutchings.com-060708-1866.jpg" at bounding box center [195, 32] width 348 height 17
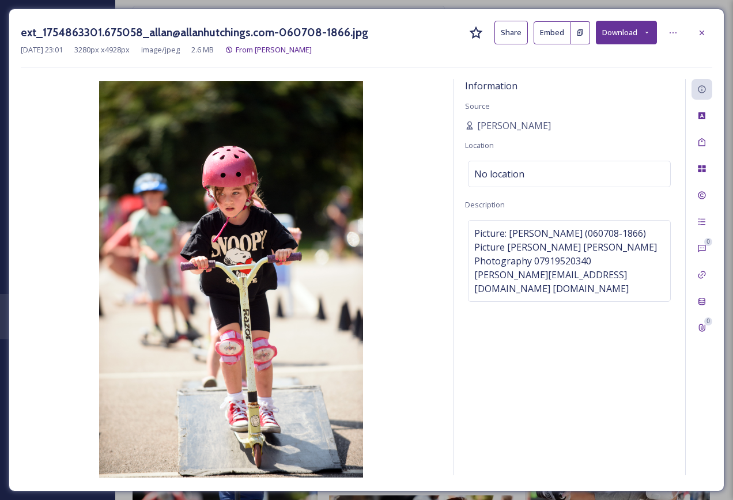
click at [16, 30] on div "ext_1754863301.675058_allan@allanhutchings.com-060708-1866.jpg Share Embed Down…" at bounding box center [367, 250] width 716 height 483
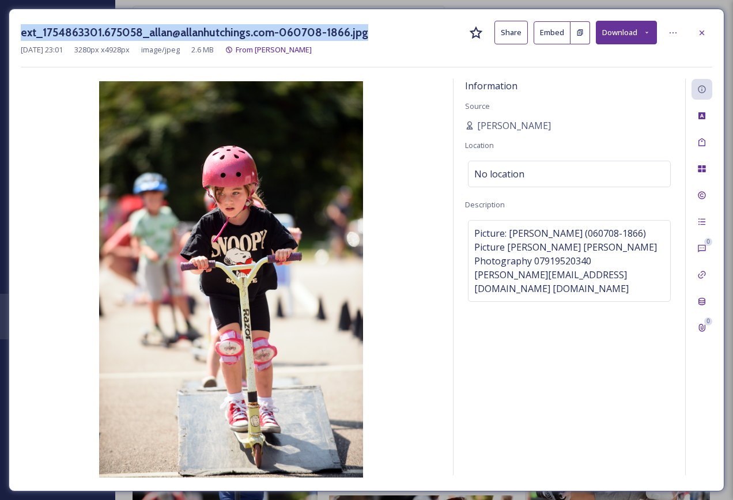
drag, startPoint x: 22, startPoint y: 34, endPoint x: 369, endPoint y: 28, distance: 347.1
click at [369, 28] on div "ext_1754863301.675058_allan@allanhutchings.com-060708-1866.jpg Share Embed Down…" at bounding box center [367, 33] width 692 height 24
drag, startPoint x: 701, startPoint y: 35, endPoint x: 701, endPoint y: 46, distance: 11.0
click at [701, 35] on icon at bounding box center [702, 32] width 9 height 9
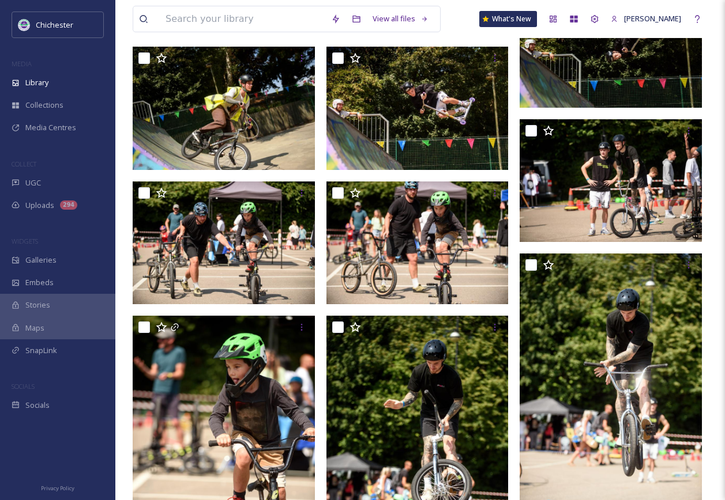
scroll to position [1656, 0]
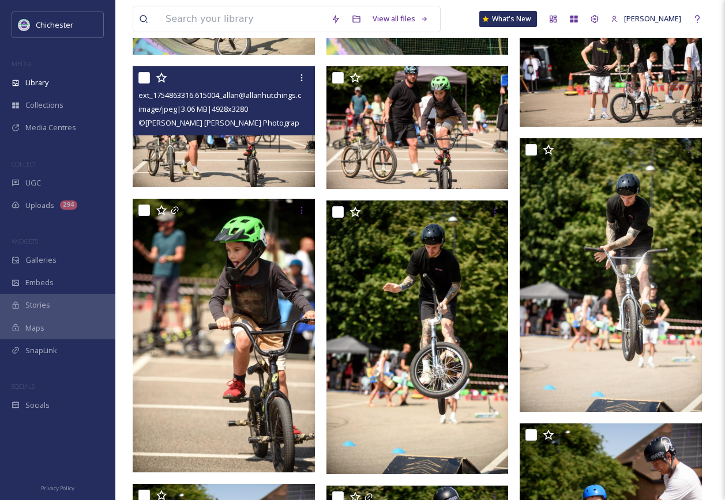
click at [249, 159] on img at bounding box center [224, 126] width 182 height 121
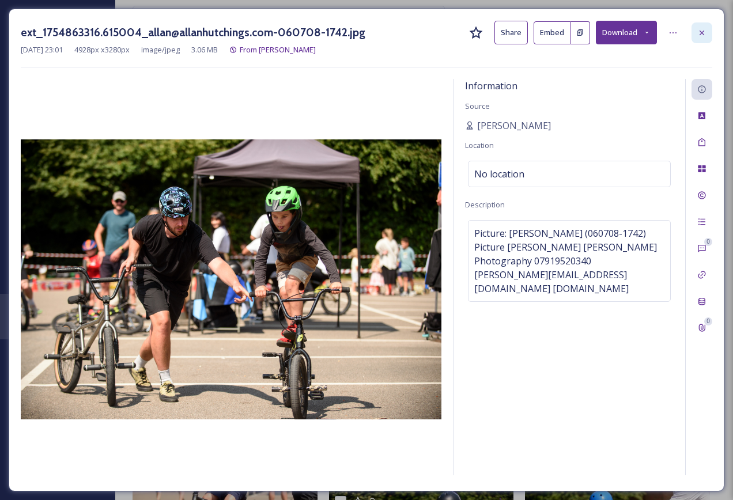
click at [700, 33] on icon at bounding box center [702, 32] width 9 height 9
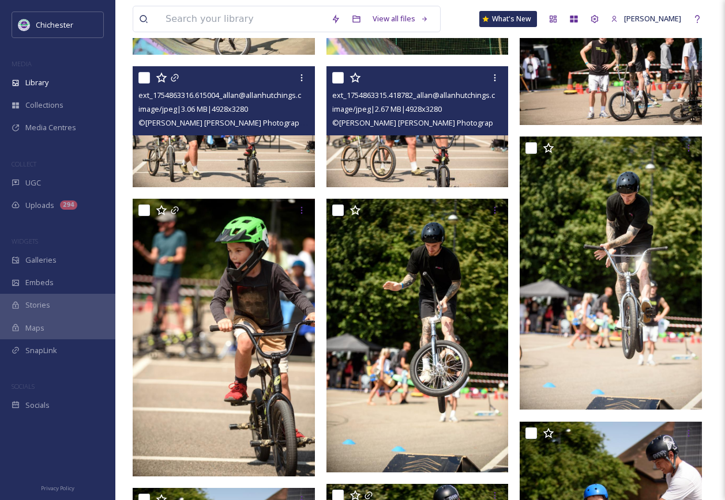
click at [427, 133] on div "ext_1754863315.418782_allan@allanhutchings.com-060708-1751.jpg image/jpeg | 2.6…" at bounding box center [417, 100] width 182 height 69
click at [417, 167] on img at bounding box center [417, 126] width 182 height 121
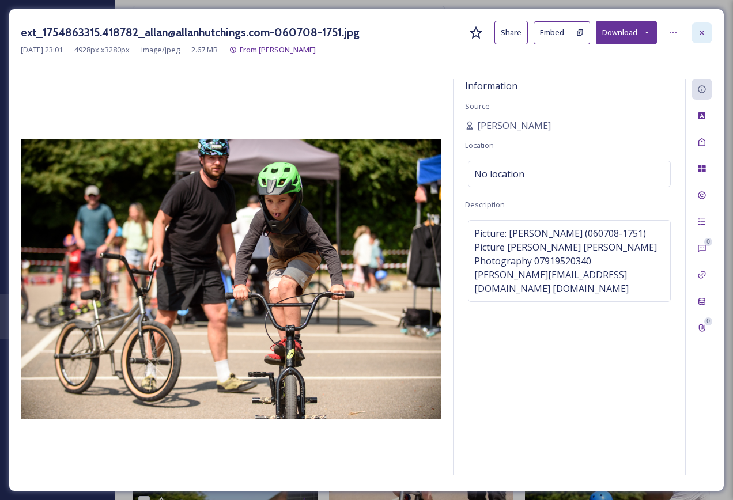
click at [695, 29] on div at bounding box center [702, 32] width 21 height 21
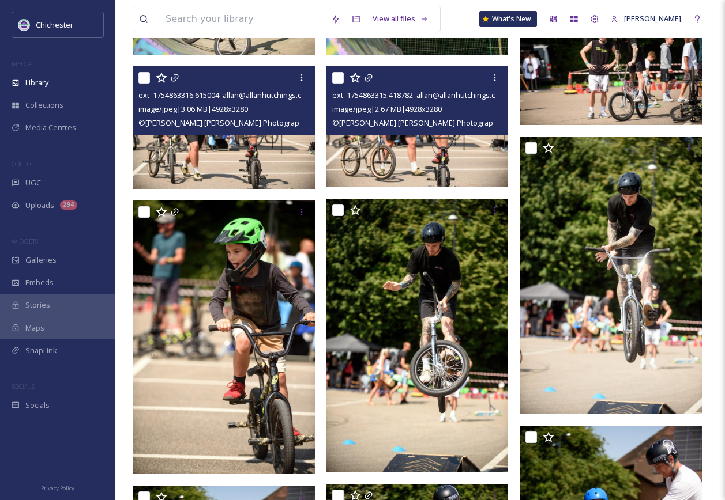
click at [251, 142] on img at bounding box center [225, 127] width 185 height 123
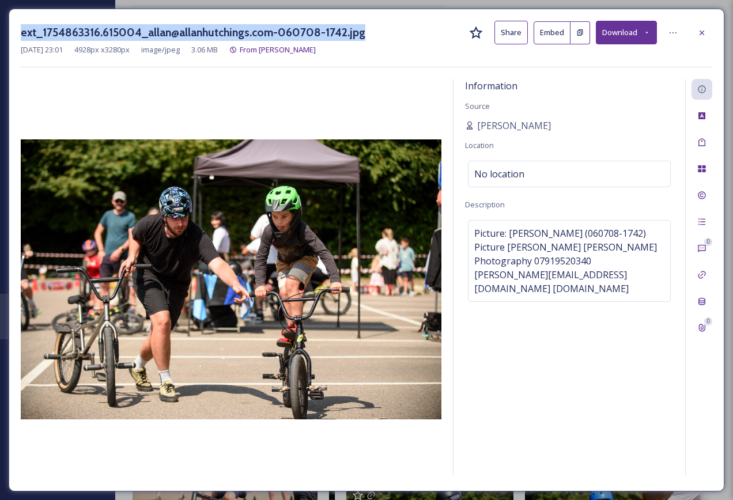
drag, startPoint x: 21, startPoint y: 32, endPoint x: 360, endPoint y: 27, distance: 339.0
click at [360, 27] on h3 "ext_1754863316.615004_allan@allanhutchings.com-060708-1742.jpg" at bounding box center [193, 32] width 345 height 17
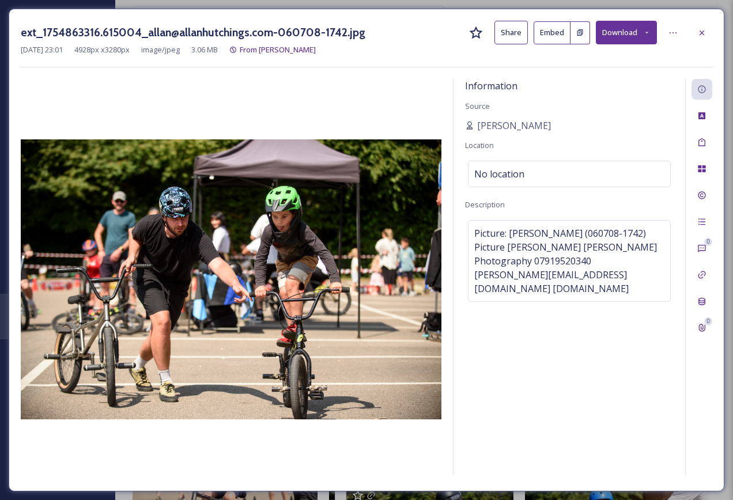
drag, startPoint x: 700, startPoint y: 28, endPoint x: 700, endPoint y: 42, distance: 14.4
click at [700, 28] on icon at bounding box center [702, 32] width 9 height 9
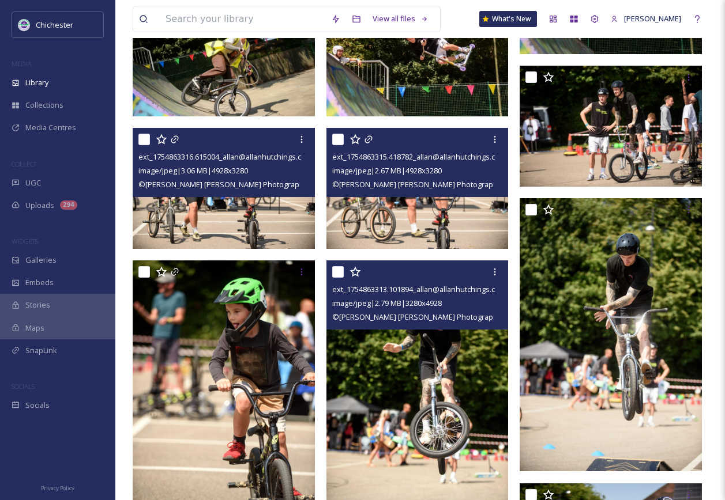
scroll to position [1540, 0]
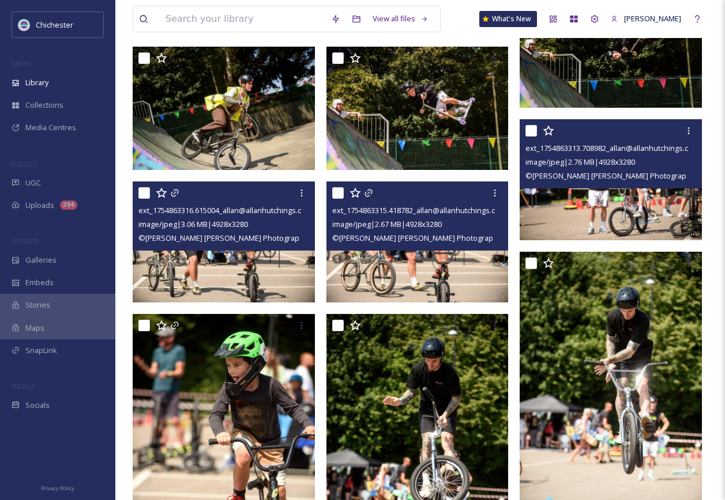
click at [608, 202] on img at bounding box center [610, 179] width 182 height 121
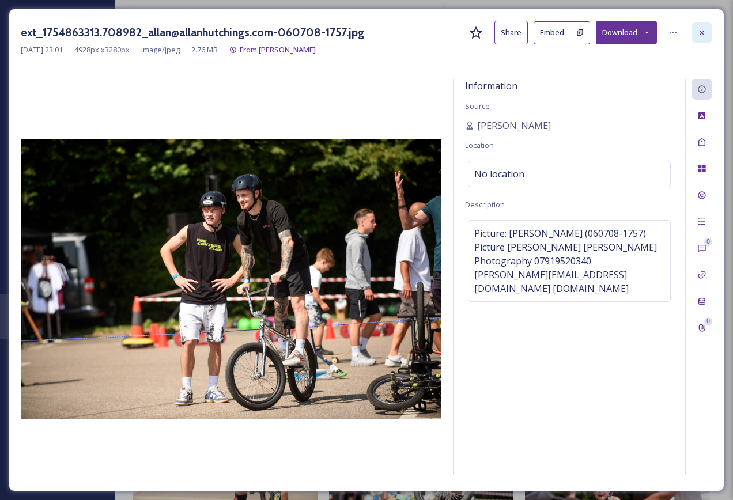
click at [706, 35] on icon at bounding box center [702, 32] width 9 height 9
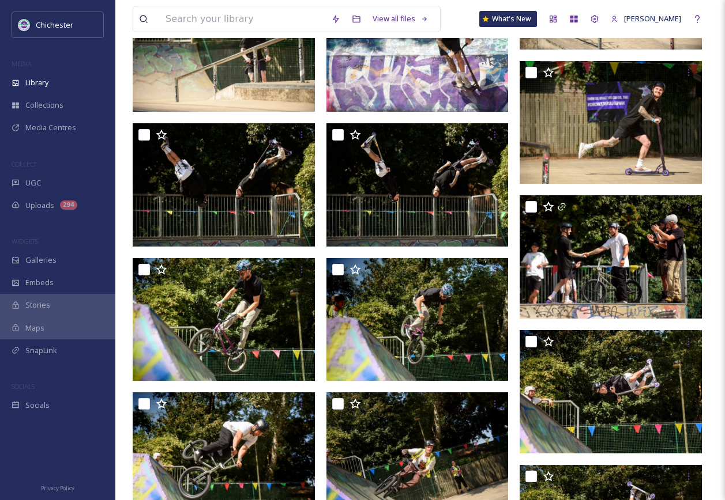
scroll to position [964, 0]
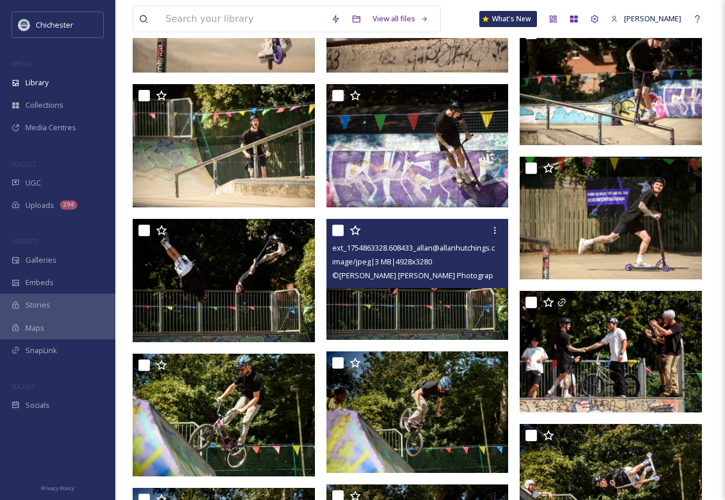
click at [409, 304] on img at bounding box center [417, 279] width 182 height 121
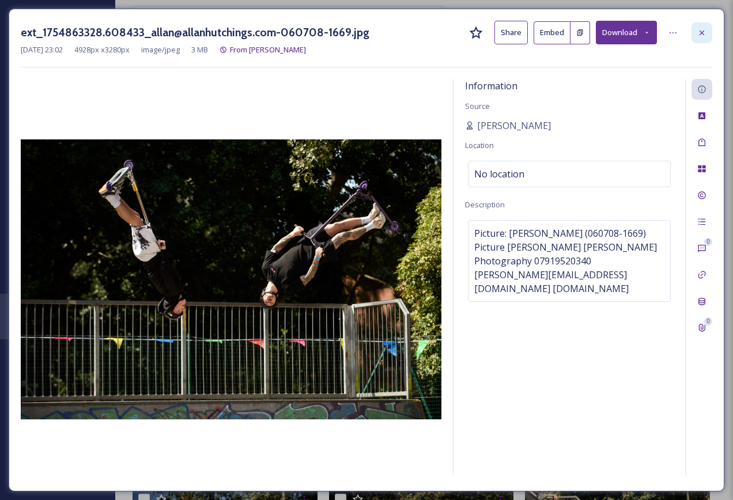
click at [699, 32] on icon at bounding box center [702, 32] width 9 height 9
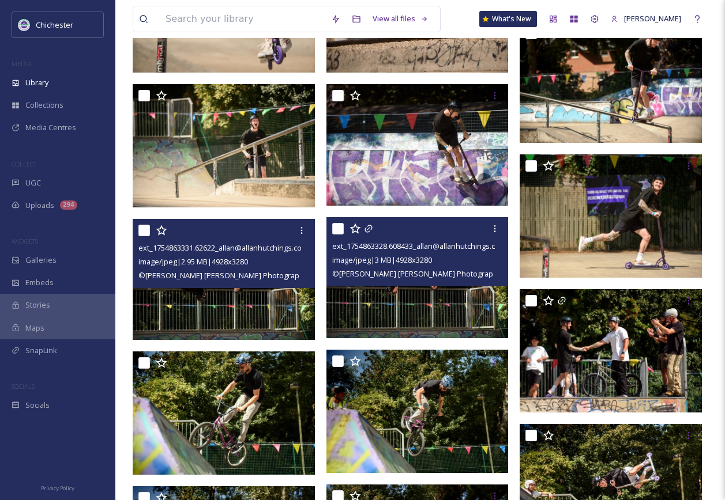
click at [207, 269] on div "© [PERSON_NAME] [PERSON_NAME] Photography[PERSON_NAME][EMAIL_ADDRESS][DOMAIN_…" at bounding box center [225, 276] width 174 height 14
click at [206, 302] on img at bounding box center [224, 279] width 182 height 121
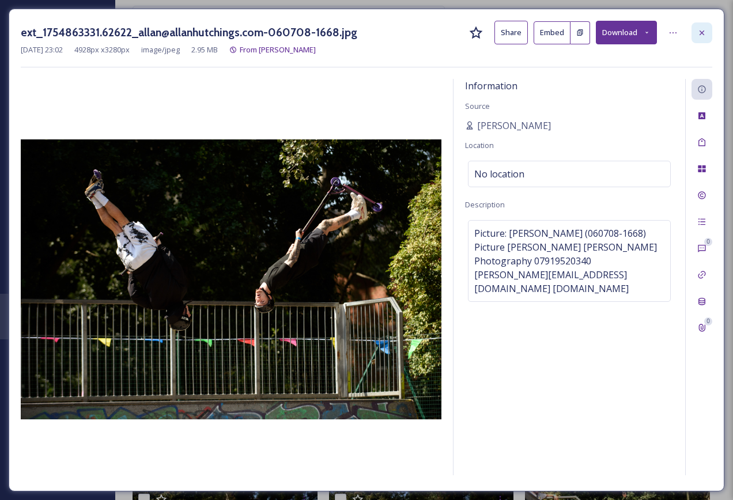
click at [708, 32] on div at bounding box center [702, 32] width 21 height 21
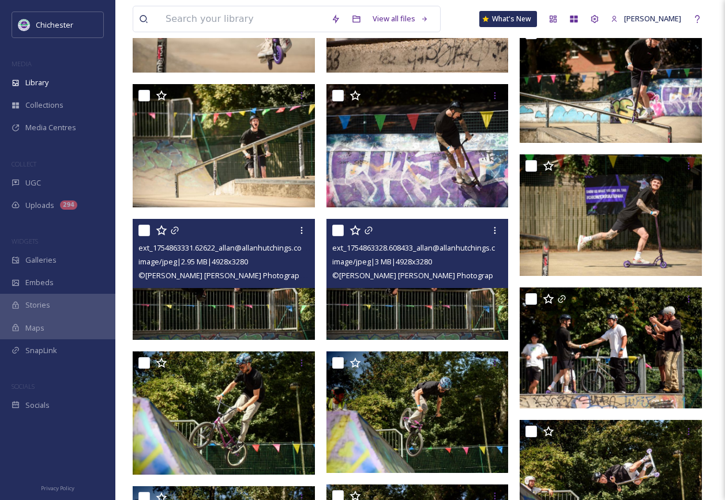
click at [428, 320] on img at bounding box center [417, 279] width 182 height 121
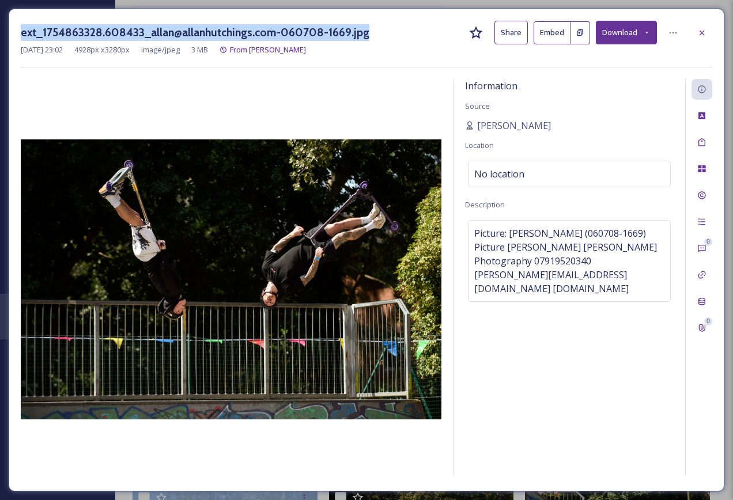
drag, startPoint x: 376, startPoint y: 36, endPoint x: -6, endPoint y: 35, distance: 381.6
click at [406, 41] on div "ext_1754863328.608433_allan@allanhutchings.com-060708-1669.jpg Share Embed Down…" at bounding box center [367, 33] width 692 height 24
drag, startPoint x: 22, startPoint y: 32, endPoint x: 364, endPoint y: 36, distance: 341.9
click at [364, 36] on div "ext_1754863328.608433_allan@allanhutchings.com-060708-1669.jpg Share Embed Down…" at bounding box center [367, 33] width 692 height 24
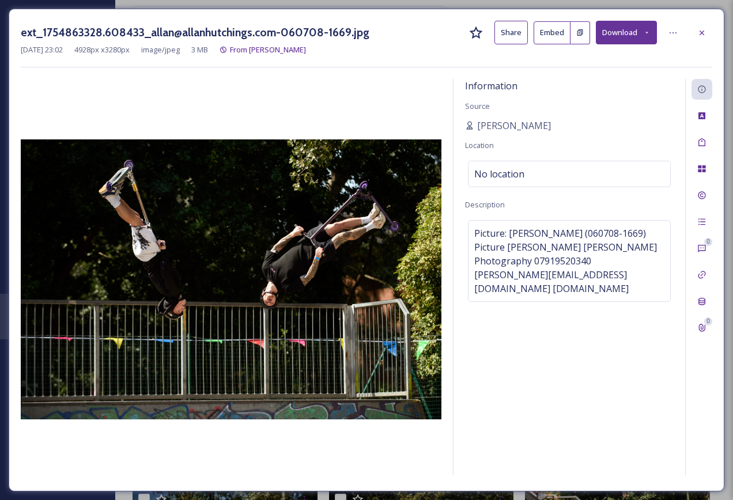
click at [488, 439] on div "Information Source [PERSON_NAME] Location No location Description Picture: [PER…" at bounding box center [570, 277] width 232 height 397
click at [703, 35] on icon at bounding box center [702, 32] width 9 height 9
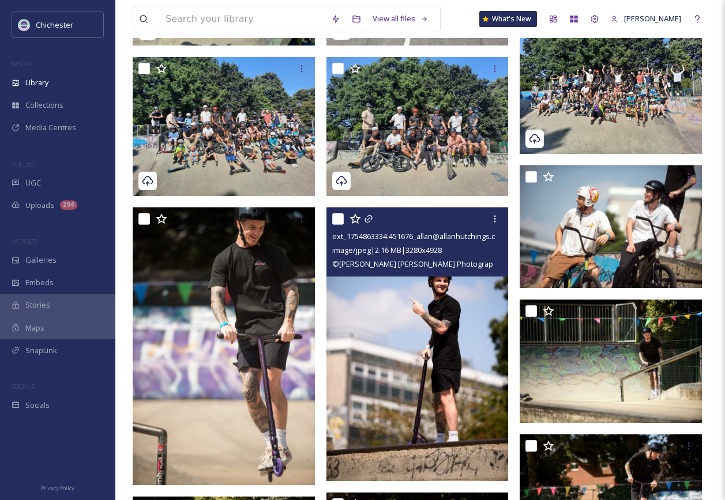
scroll to position [618, 0]
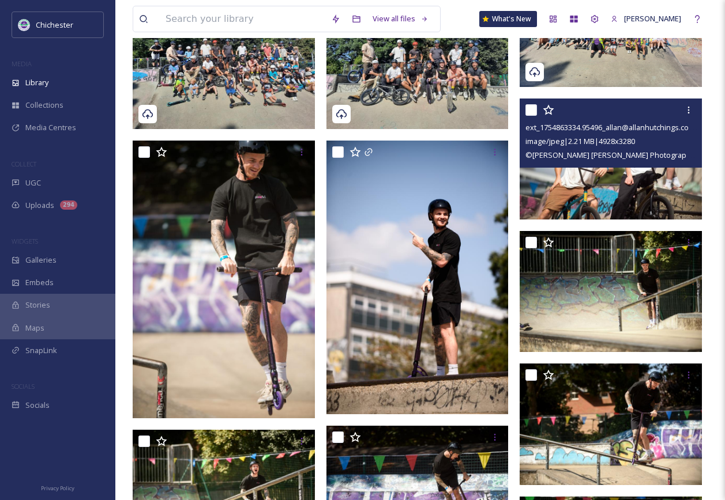
click at [664, 202] on img at bounding box center [610, 159] width 182 height 121
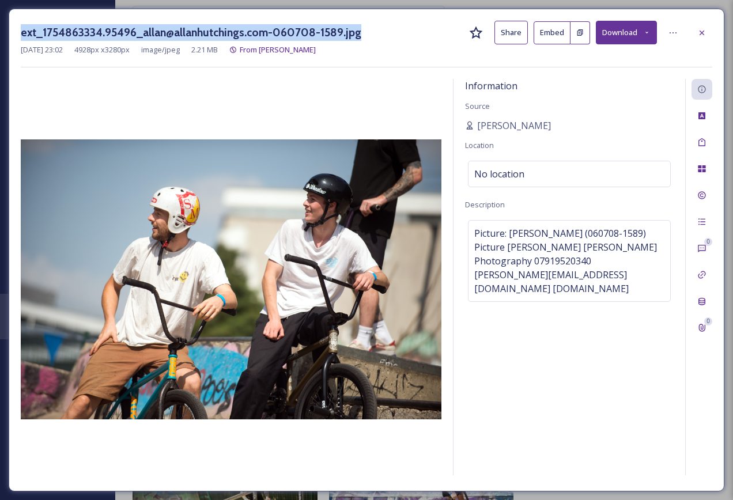
drag, startPoint x: 21, startPoint y: 35, endPoint x: 361, endPoint y: 28, distance: 339.6
click at [361, 28] on div "ext_1754863334.95496_allan@allanhutchings.com-060708-1589.jpg Share Embed Downl…" at bounding box center [367, 33] width 692 height 24
click at [390, 116] on div at bounding box center [231, 279] width 421 height 401
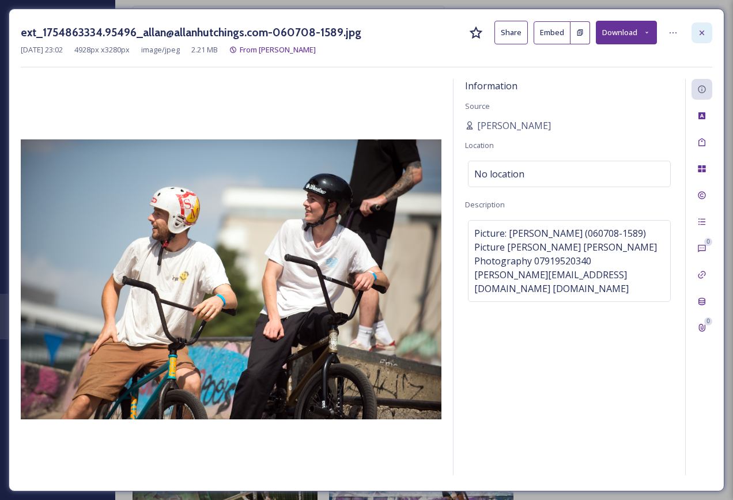
click at [698, 29] on icon at bounding box center [702, 32] width 9 height 9
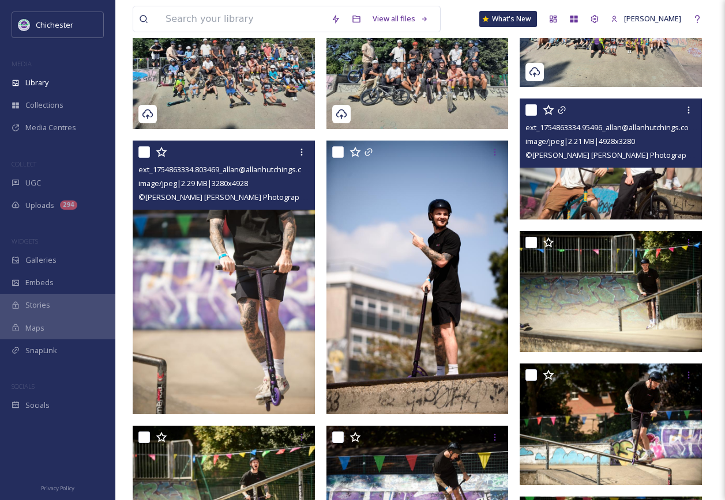
click at [238, 347] on img at bounding box center [224, 277] width 182 height 273
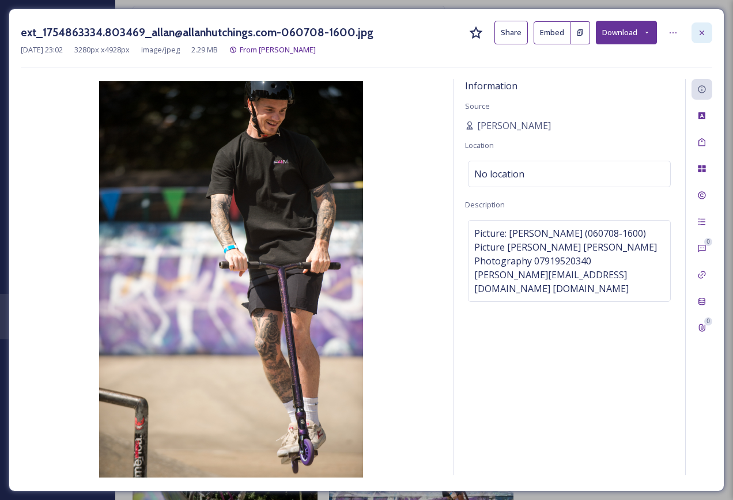
click at [700, 35] on icon at bounding box center [702, 32] width 5 height 5
